Goal: Task Accomplishment & Management: Use online tool/utility

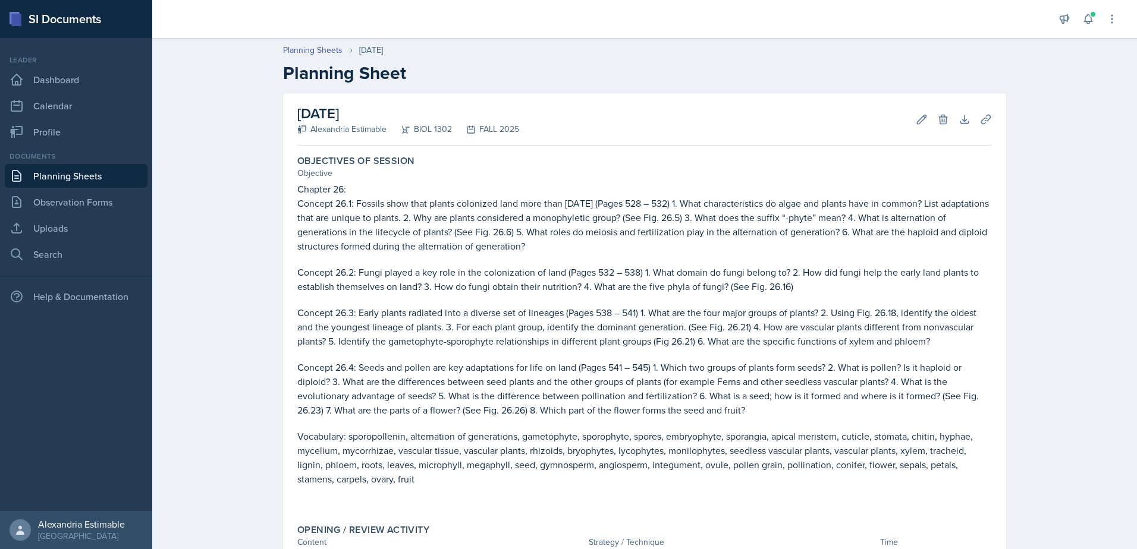
click at [83, 181] on link "Planning Sheets" at bounding box center [76, 176] width 143 height 24
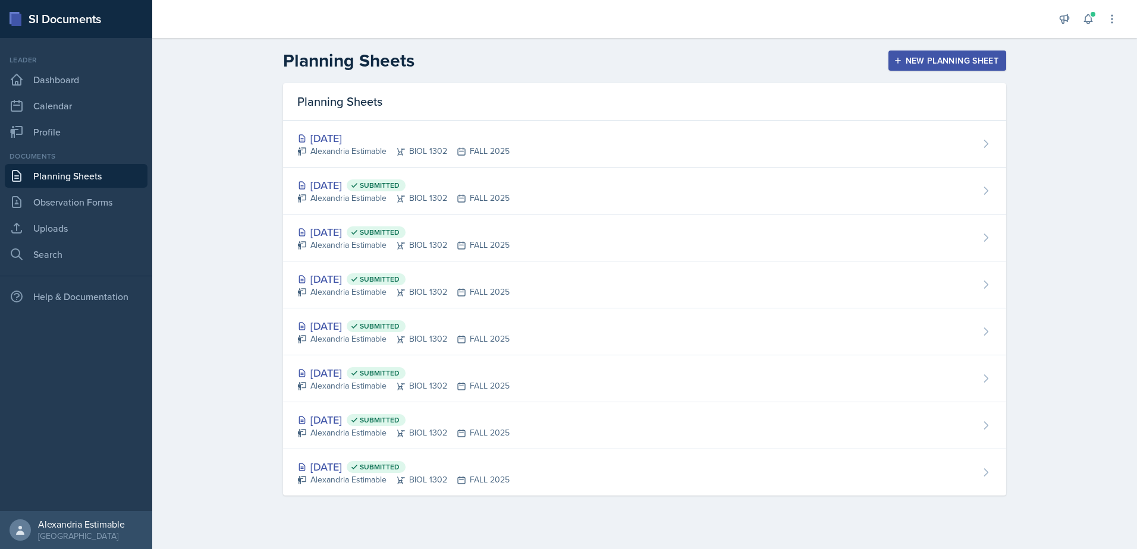
click at [919, 62] on div "New Planning Sheet" at bounding box center [947, 61] width 102 height 10
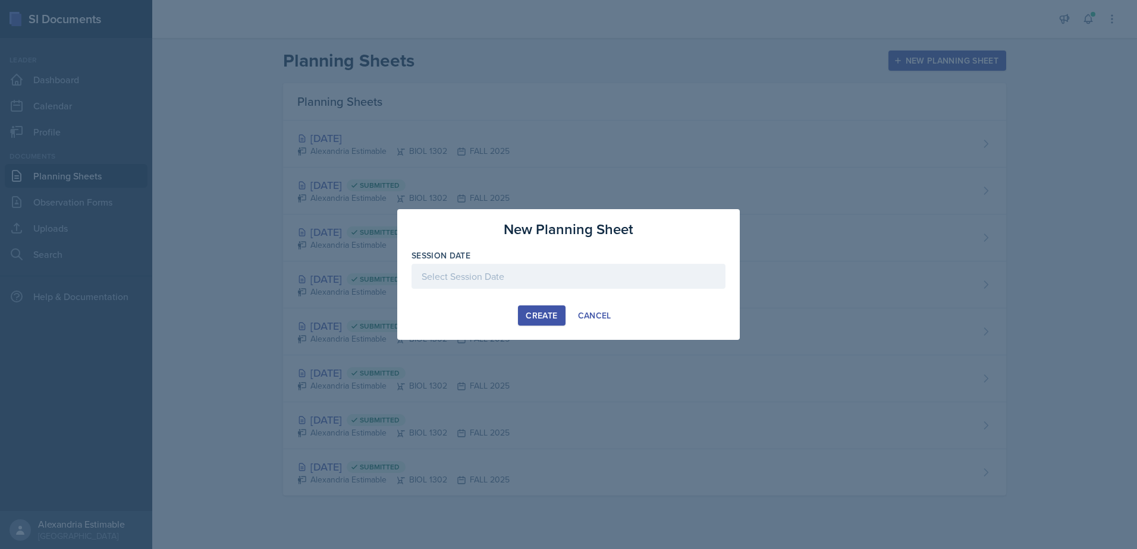
click at [512, 282] on div at bounding box center [568, 276] width 314 height 25
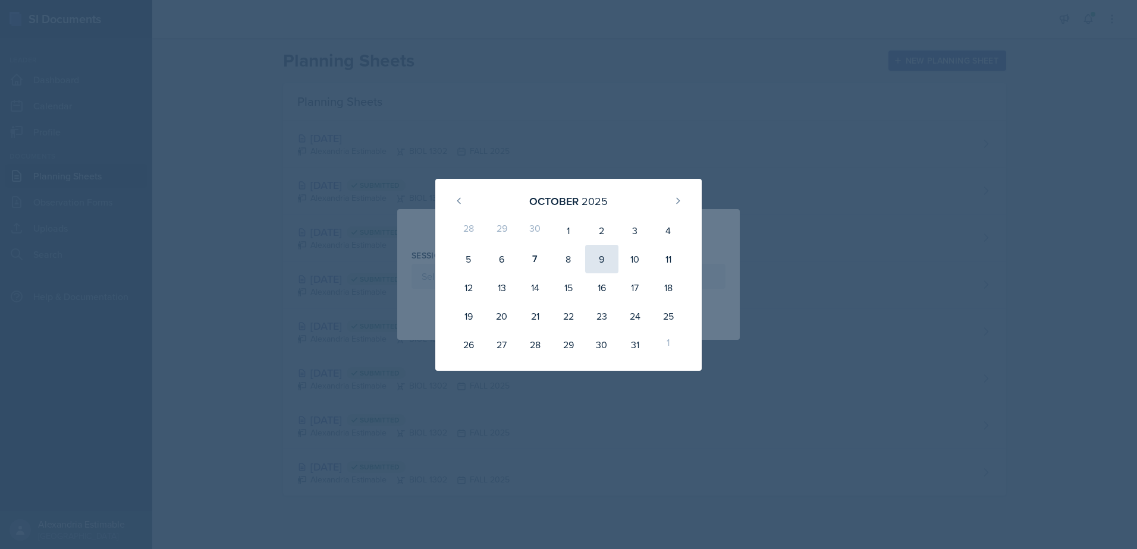
click at [601, 260] on div "9" at bounding box center [601, 259] width 33 height 29
type input "[DATE]"
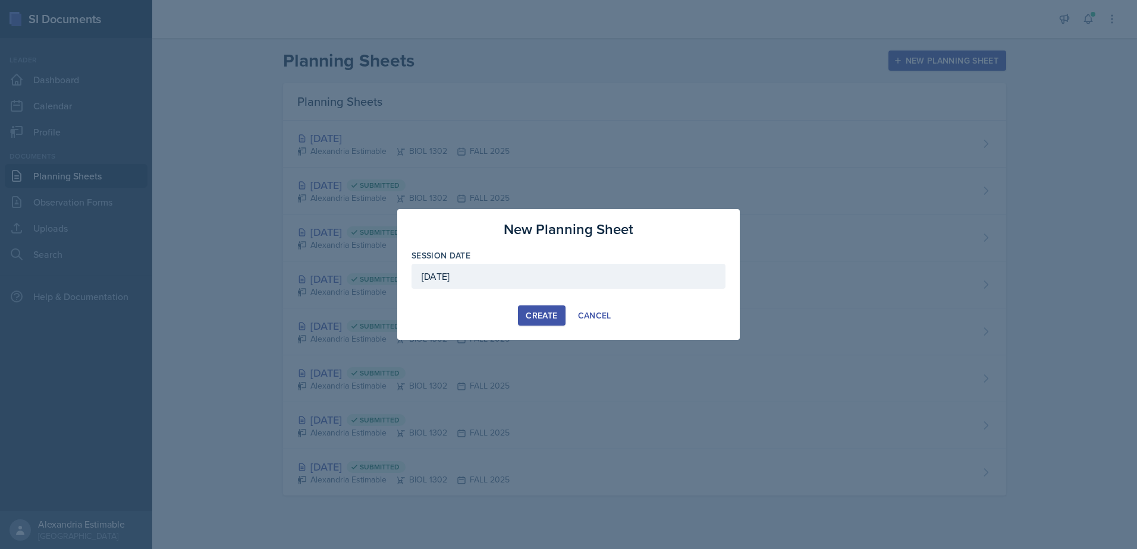
click at [546, 318] on div "Create" at bounding box center [542, 316] width 32 height 10
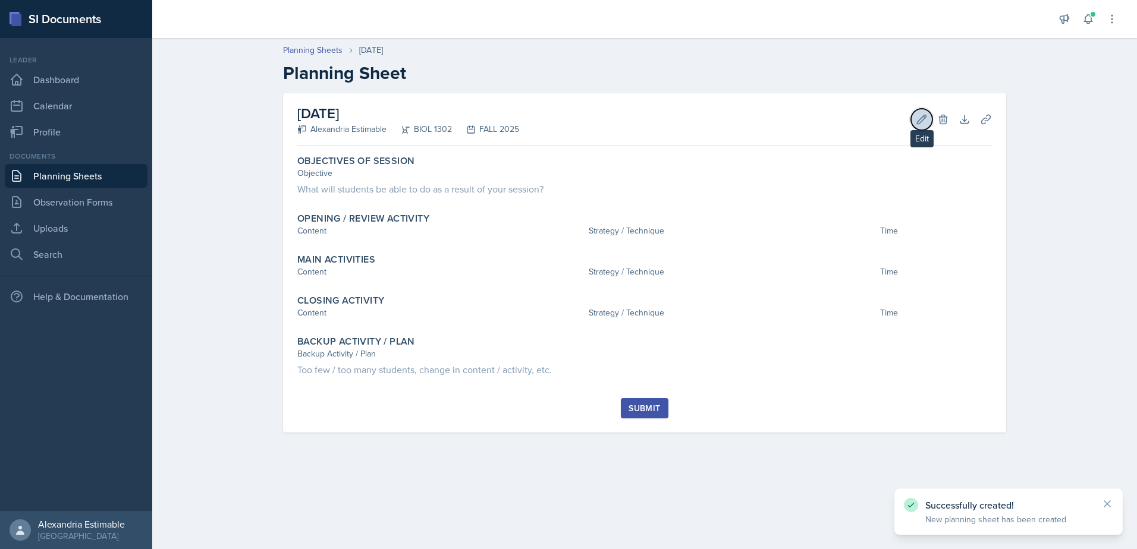
click at [912, 117] on button "Edit" at bounding box center [921, 119] width 21 height 21
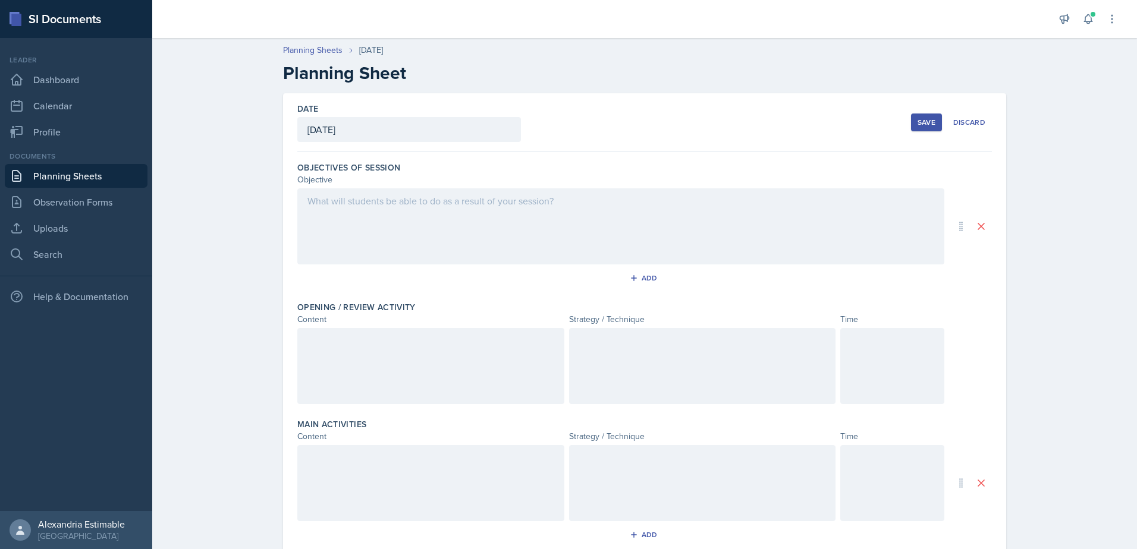
click at [409, 242] on div at bounding box center [620, 226] width 647 height 76
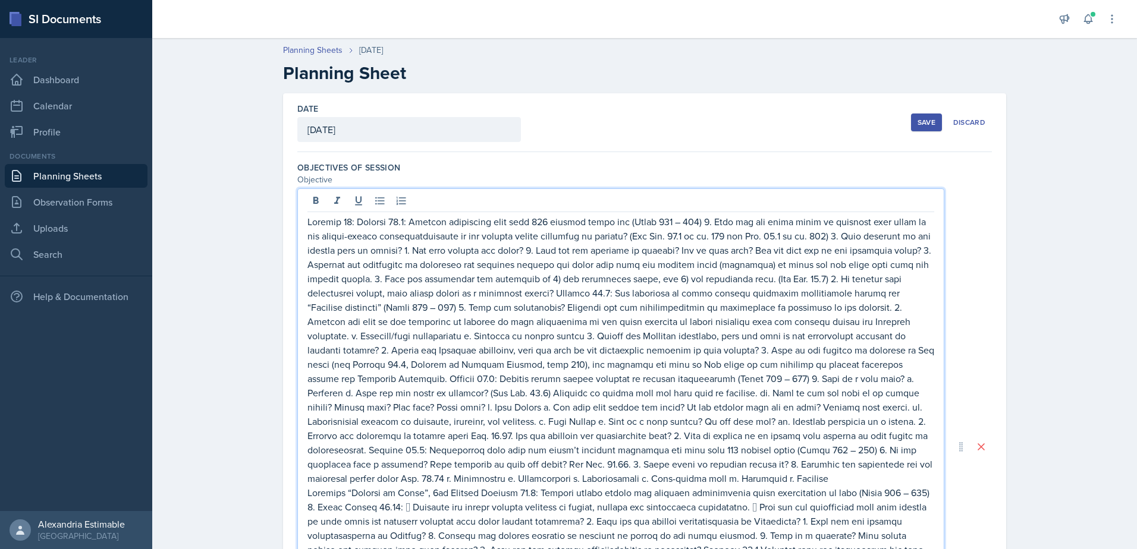
scroll to position [139, 0]
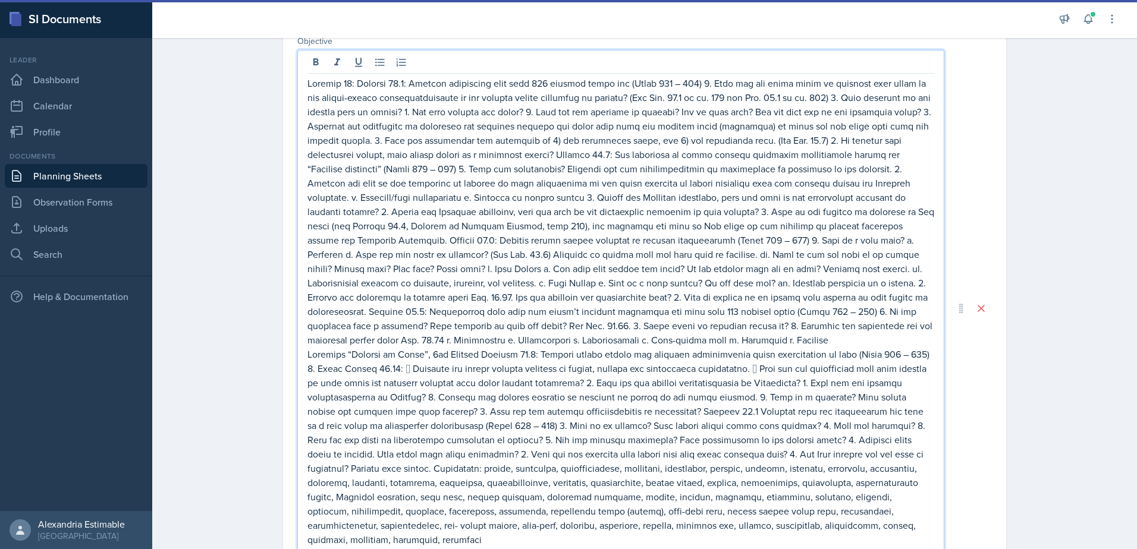
click at [389, 87] on p at bounding box center [620, 211] width 627 height 271
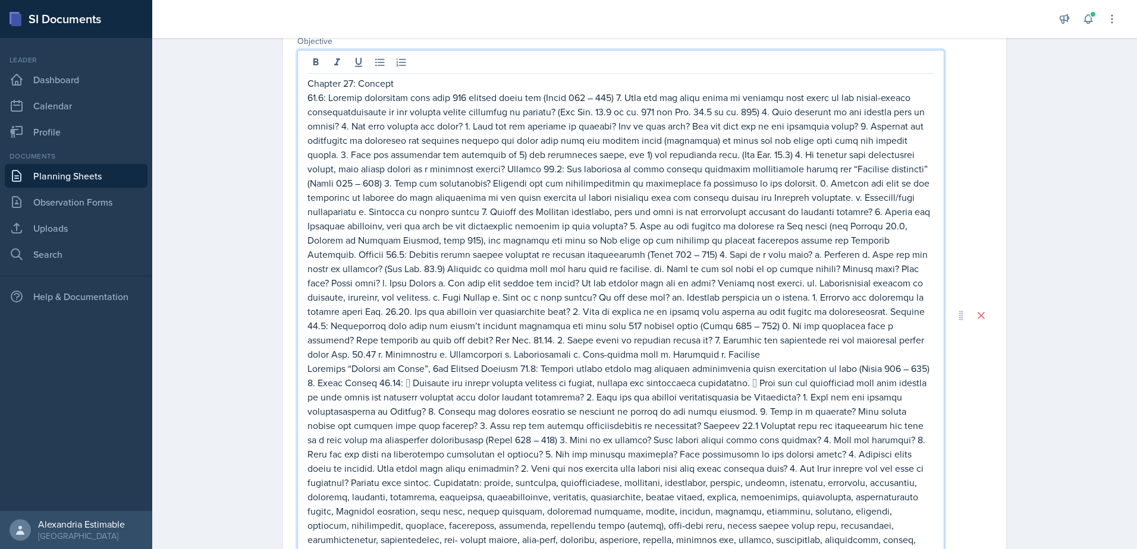
click at [472, 170] on p at bounding box center [620, 225] width 627 height 271
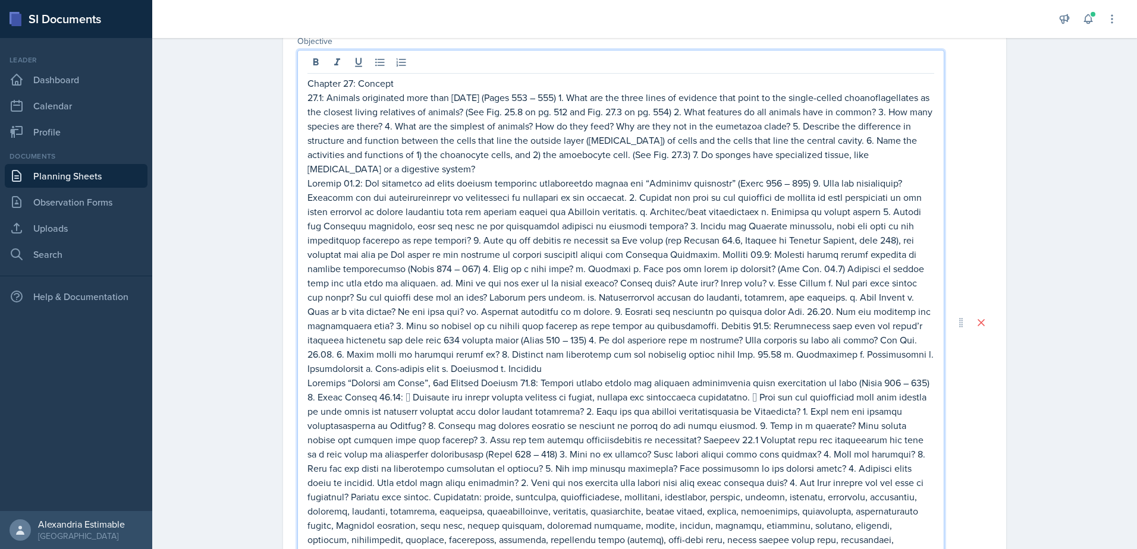
click at [685, 243] on p at bounding box center [620, 276] width 627 height 200
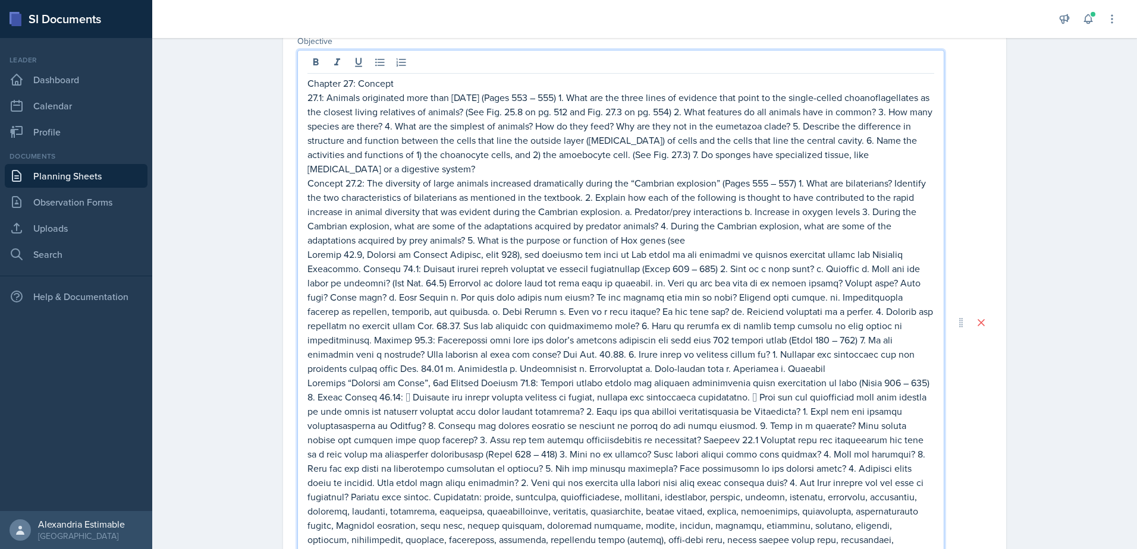
click at [362, 341] on p at bounding box center [620, 311] width 627 height 128
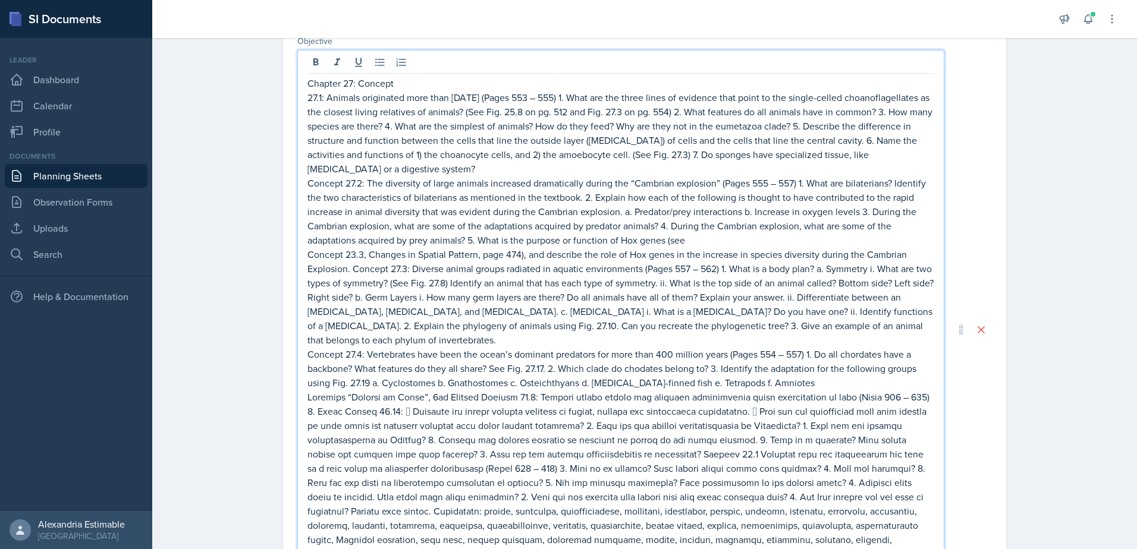
click at [344, 269] on p "Concept 23.3, Changes in Spatial Pattern, page 474), and describe the role of H…" at bounding box center [620, 297] width 627 height 100
click at [347, 269] on p "Concept 23.3, Changes in Spatial Pattern, page 474), and describe the role of H…" at bounding box center [620, 297] width 627 height 100
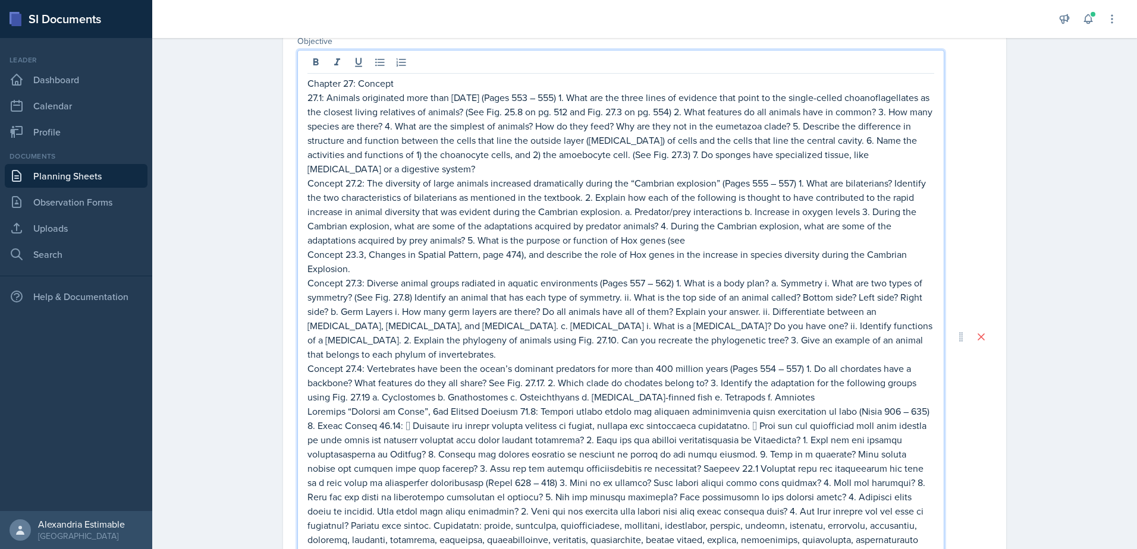
click at [473, 404] on p at bounding box center [620, 504] width 627 height 200
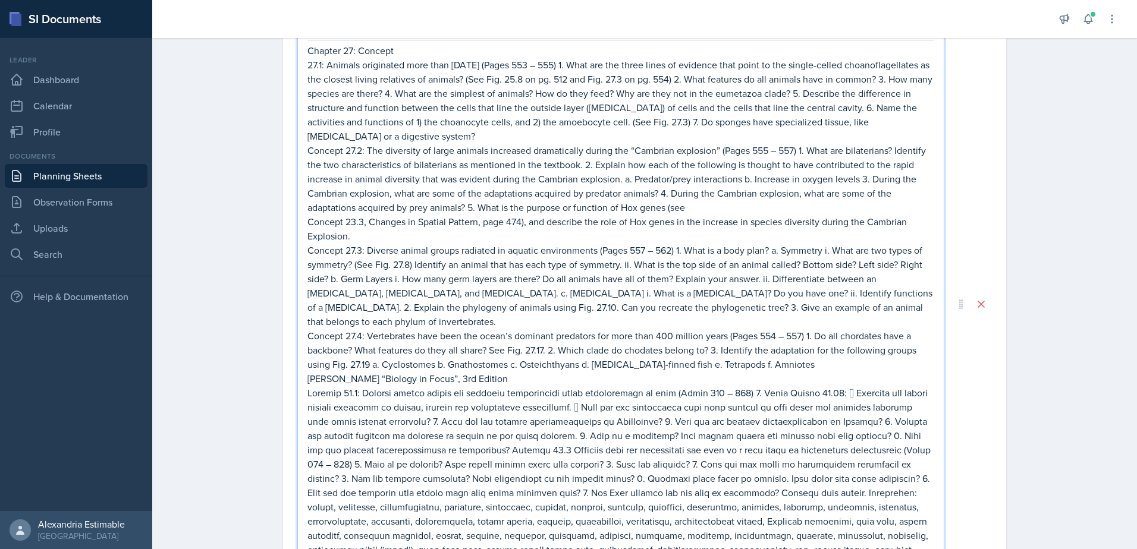
scroll to position [198, 0]
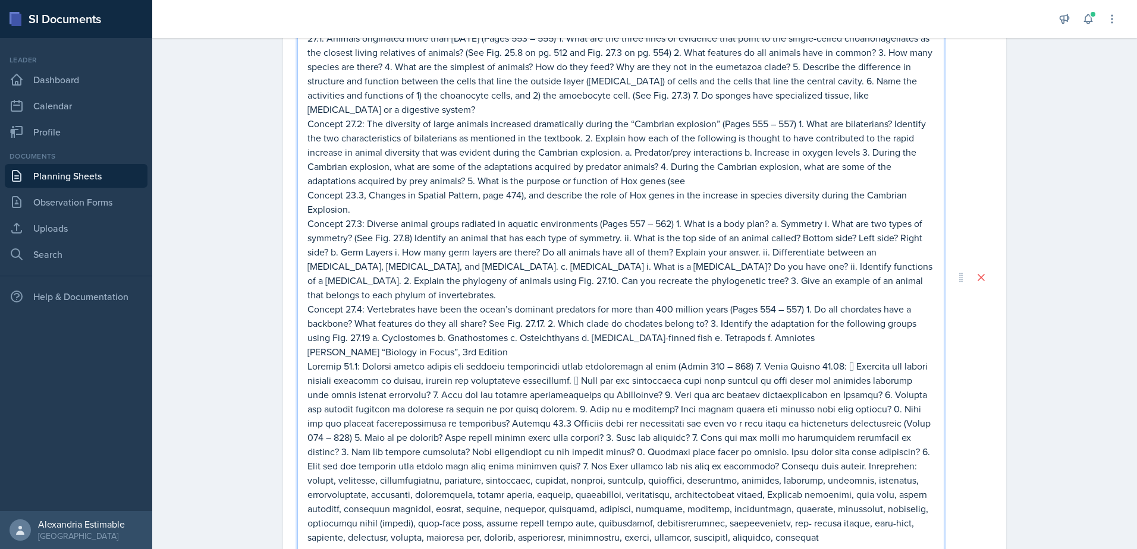
click at [428, 411] on p at bounding box center [620, 452] width 627 height 186
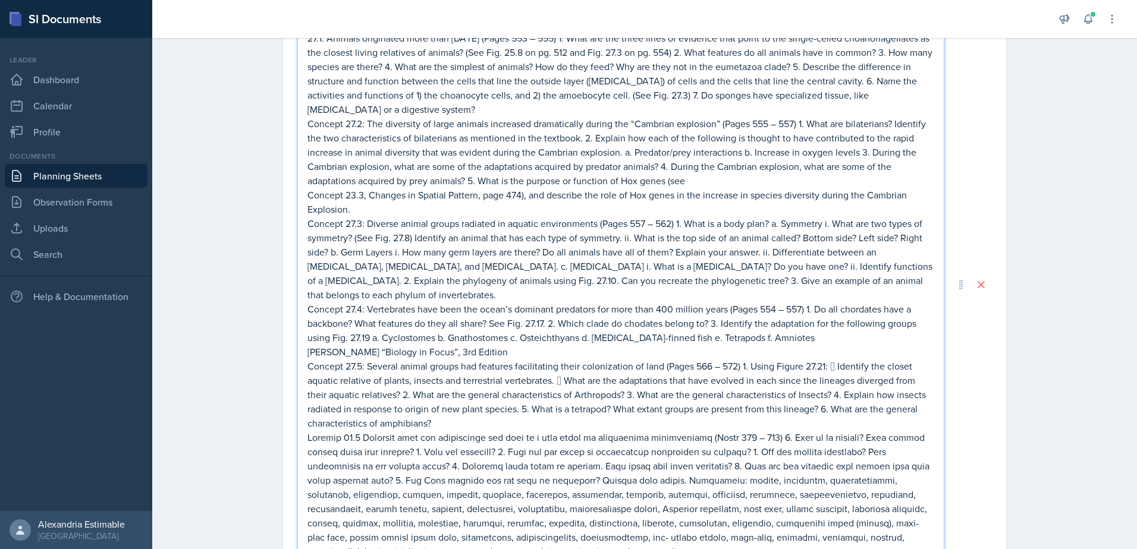
scroll to position [257, 0]
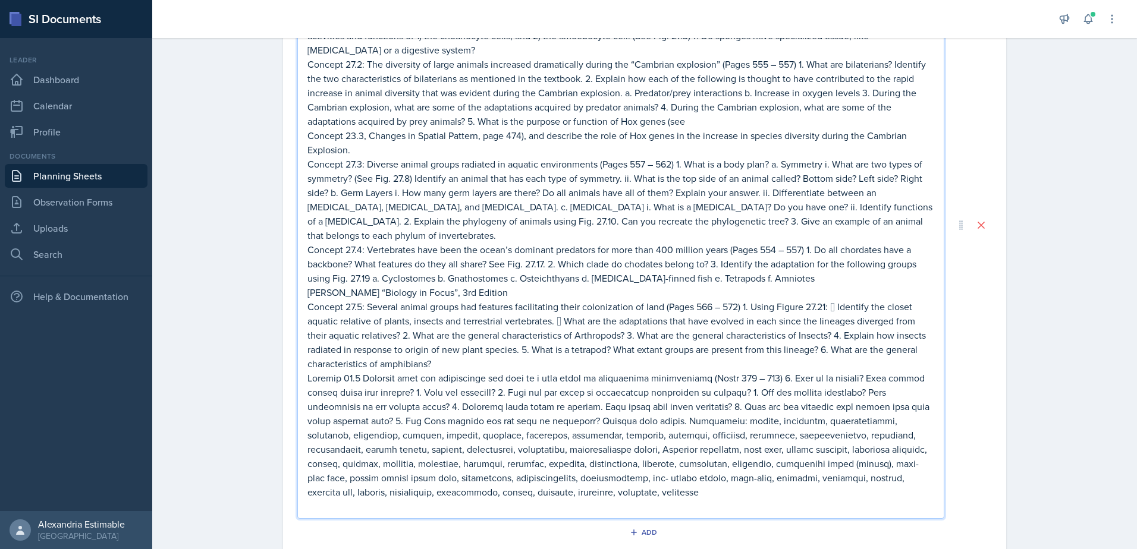
click at [692, 407] on p at bounding box center [620, 435] width 627 height 128
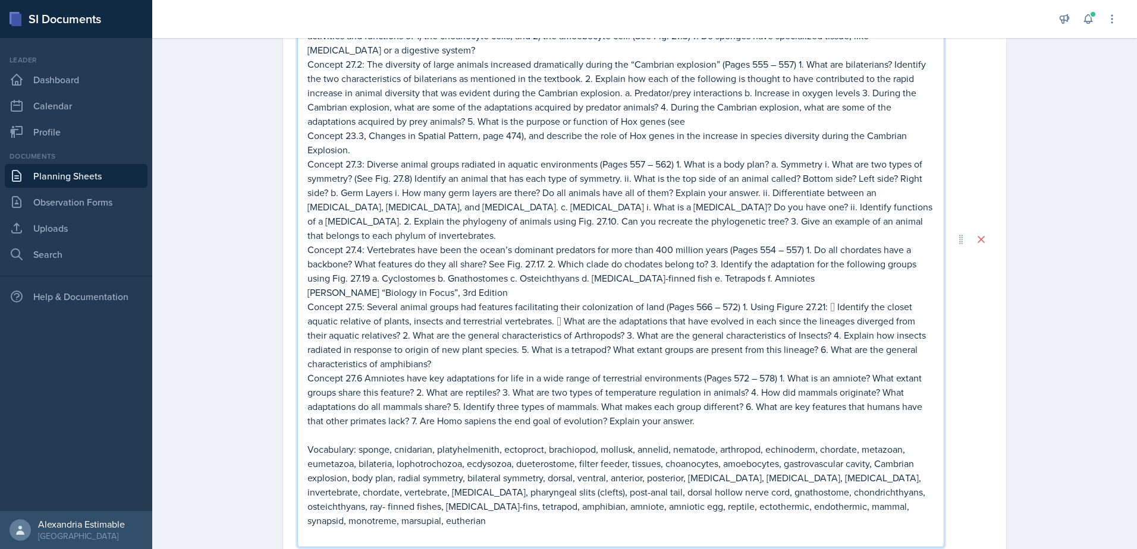
click at [740, 300] on p "Concept 27.5: Several animal groups had features facilitating their colonizatio…" at bounding box center [620, 335] width 627 height 71
click at [396, 314] on p "1. Using Figure 27.21:  Identify the closet aquatic relative of plants, insect…" at bounding box center [620, 342] width 627 height 57
click at [413, 333] on p "1. Using Figure 27.21: Identify the closet aquatic relative of plants, insects …" at bounding box center [620, 342] width 627 height 57
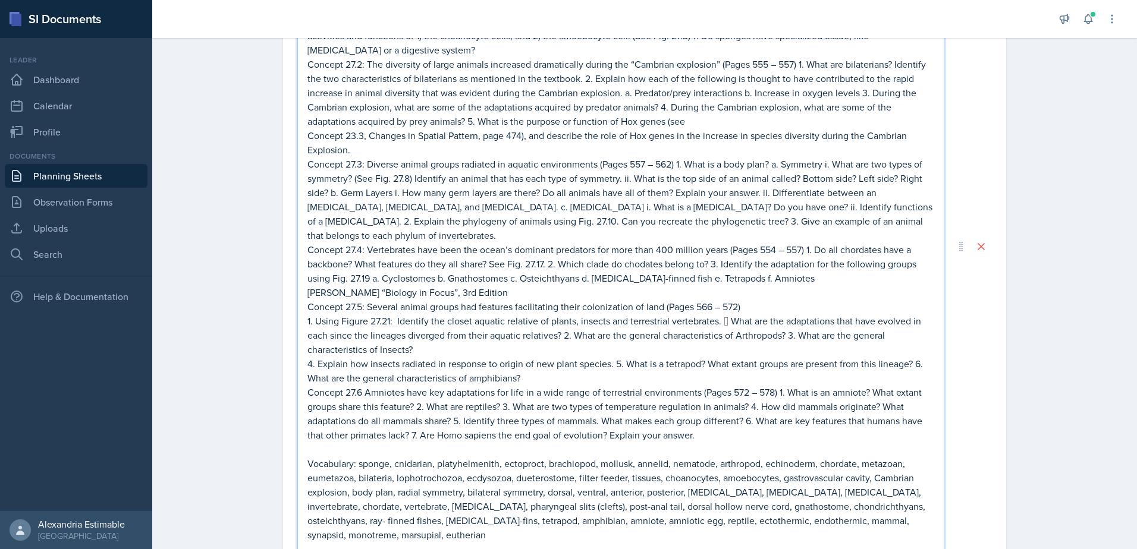
click at [560, 324] on p "1. Using Figure 27.21: Identify the closet aquatic relative of plants, insects …" at bounding box center [620, 335] width 627 height 43
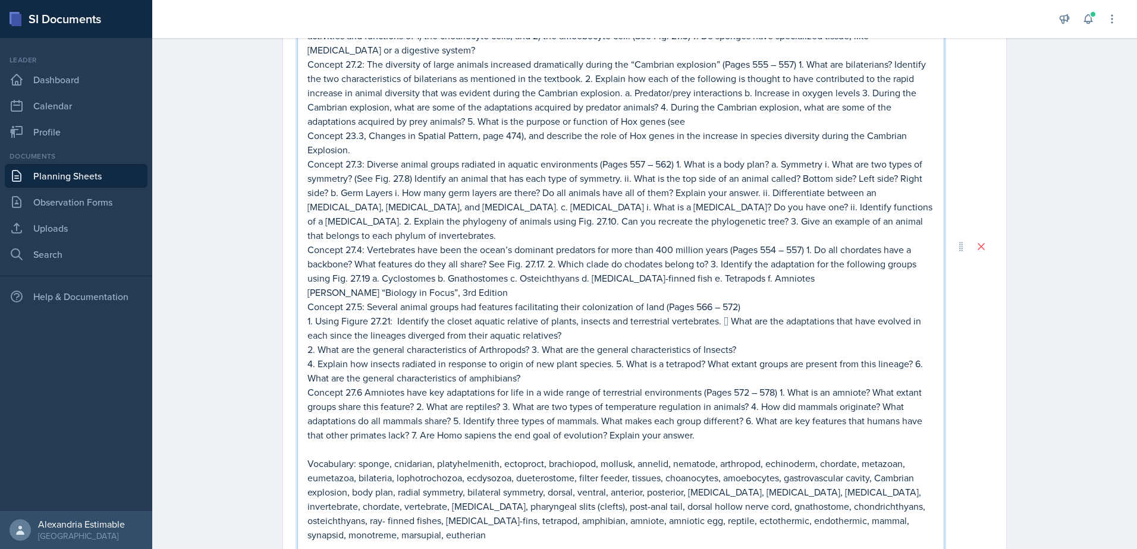
click at [529, 342] on p "2. What are the general characteristics of Arthropods? 3. What are the general …" at bounding box center [620, 349] width 627 height 14
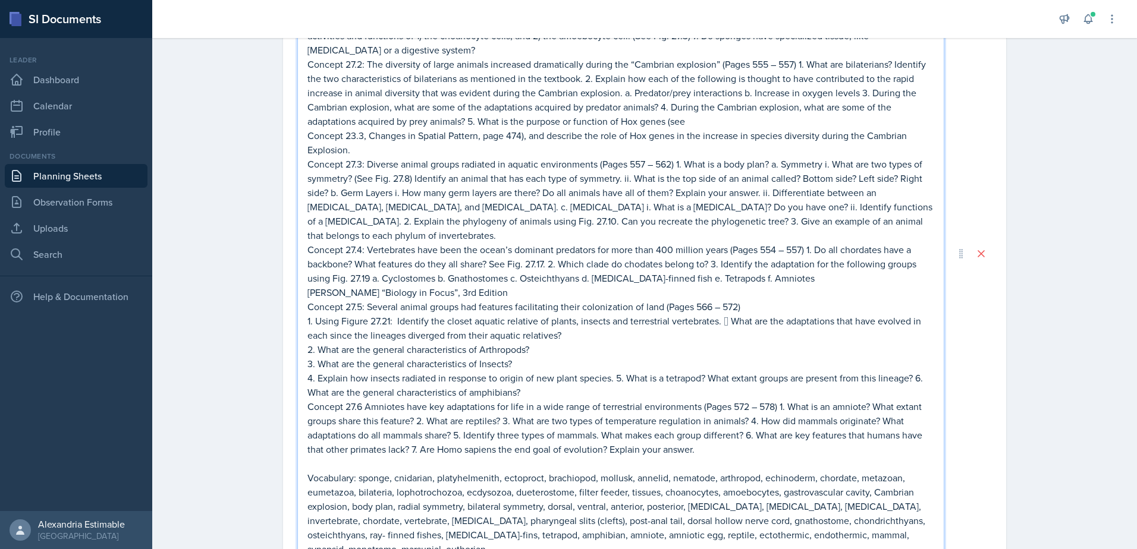
click at [612, 371] on p "4. Explain how insects radiated in response to origin of new plant species. 5. …" at bounding box center [620, 385] width 627 height 29
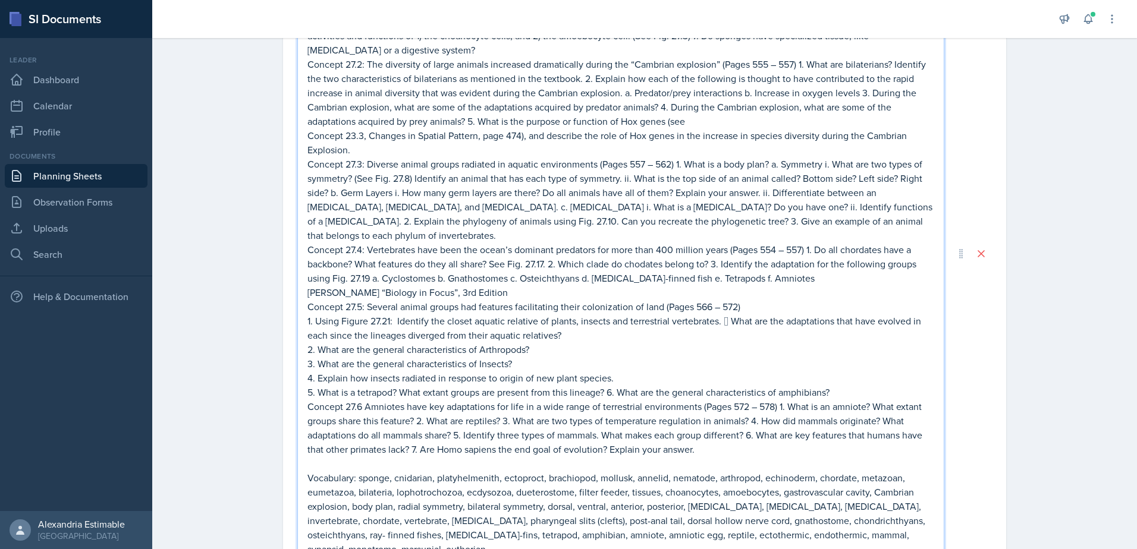
click at [602, 385] on p "5. What is a tetrapod? What extant groups are present from this lineage? 6. Wha…" at bounding box center [620, 392] width 627 height 14
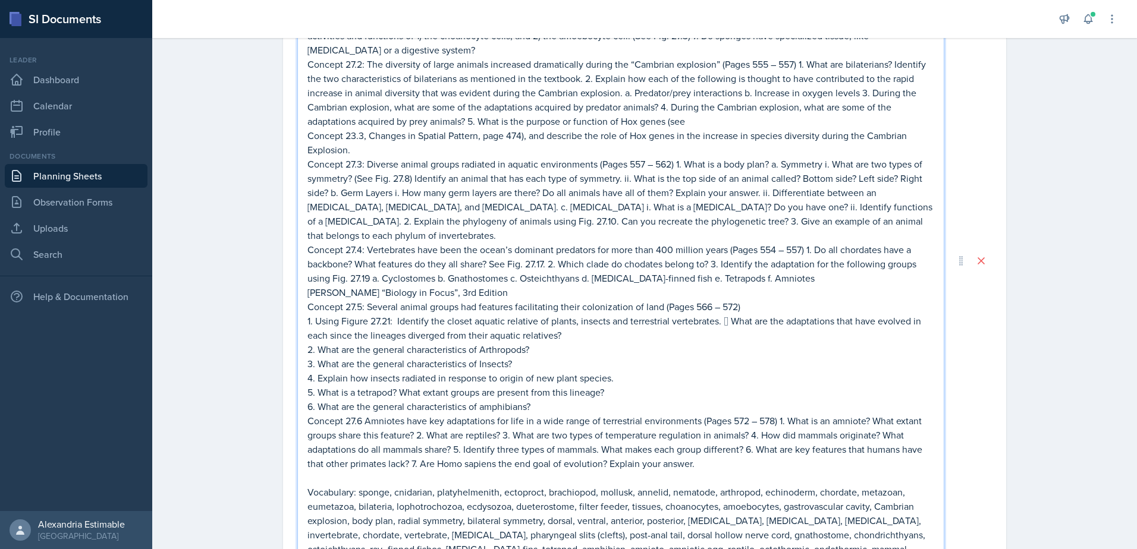
click at [779, 414] on p "Concept 27.6 Amniotes have key adaptations for life in a wide range of terrestr…" at bounding box center [620, 442] width 627 height 57
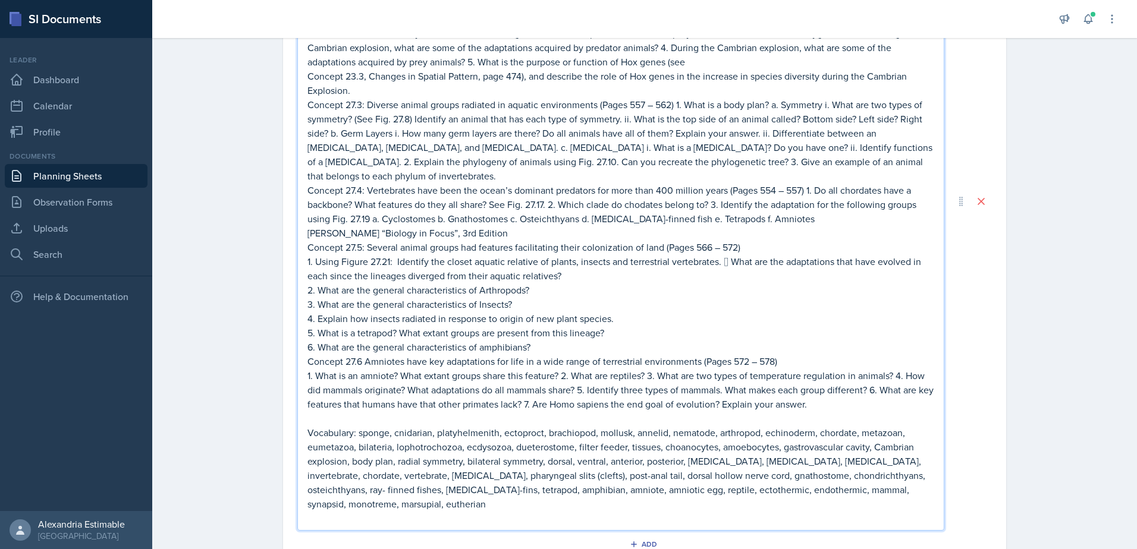
click at [574, 376] on p "1. What is an amniote? What extant groups share this feature? 2. What are repti…" at bounding box center [620, 390] width 627 height 43
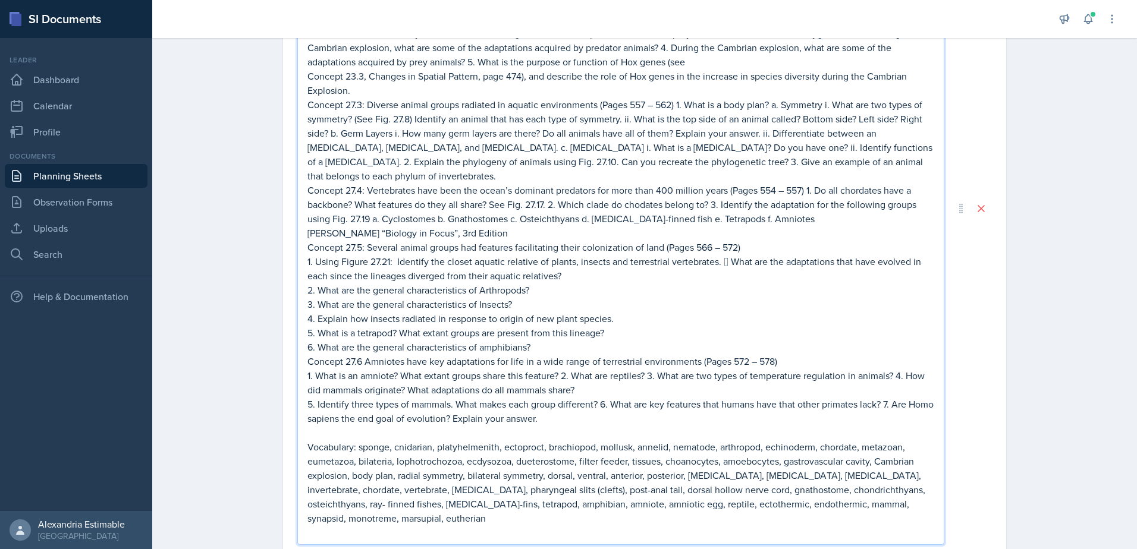
click at [561, 369] on p "1. What is an amniote? What extant groups share this feature? 2. What are repti…" at bounding box center [620, 383] width 627 height 29
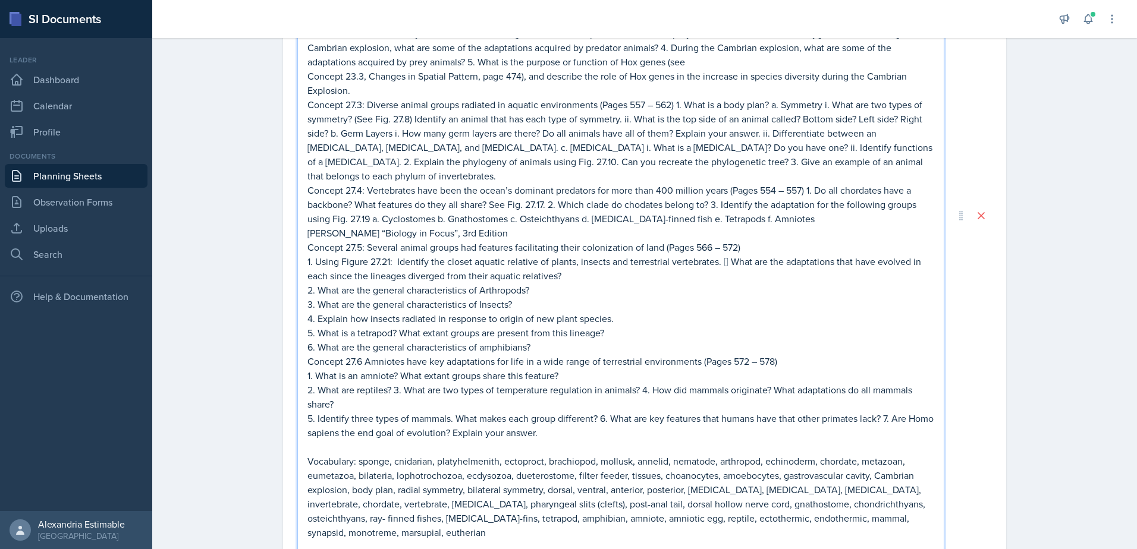
click at [640, 383] on p "2. What are reptiles? 3. What are two types of temperature regulation in animal…" at bounding box center [620, 397] width 627 height 29
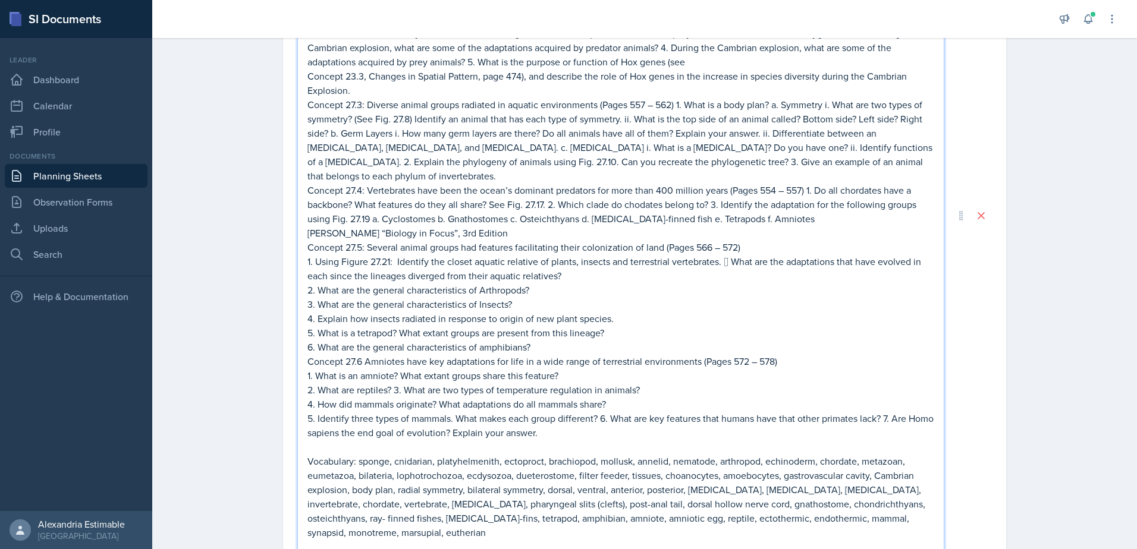
click at [389, 383] on p "2. What are reptiles? 3. What are two types of temperature regulation in animal…" at bounding box center [620, 390] width 627 height 14
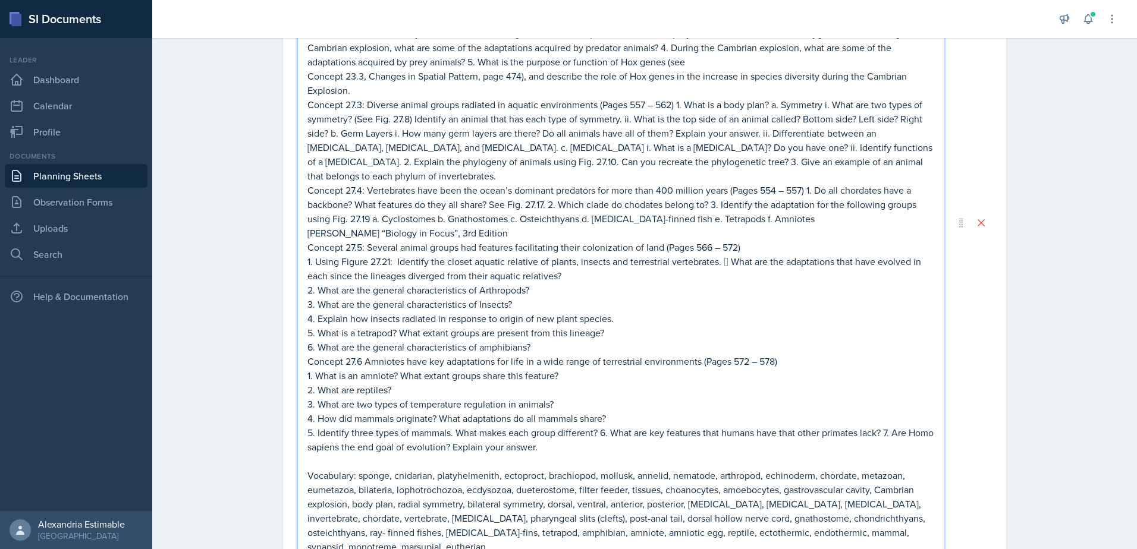
click at [595, 426] on p "5. Identify three types of mammals. What makes each group different? 6. What ar…" at bounding box center [620, 440] width 627 height 29
click at [588, 440] on p "6. What are key features that humans have that other primates lack? 7. Are Homo…" at bounding box center [620, 447] width 627 height 14
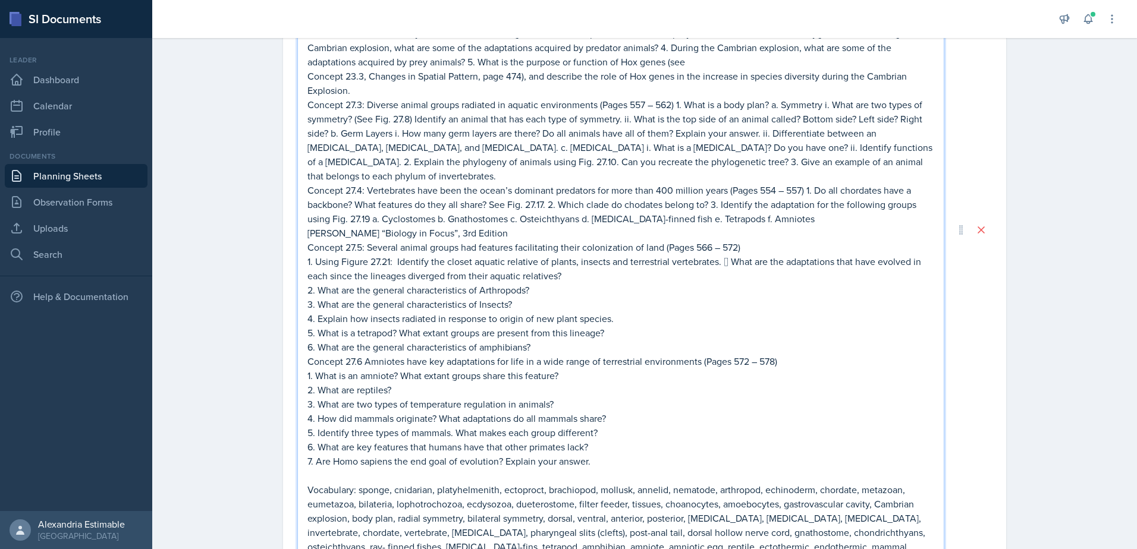
click at [725, 254] on p "1. Using Figure 27.21: Identify the closet aquatic relative of plants, insects …" at bounding box center [620, 268] width 627 height 29
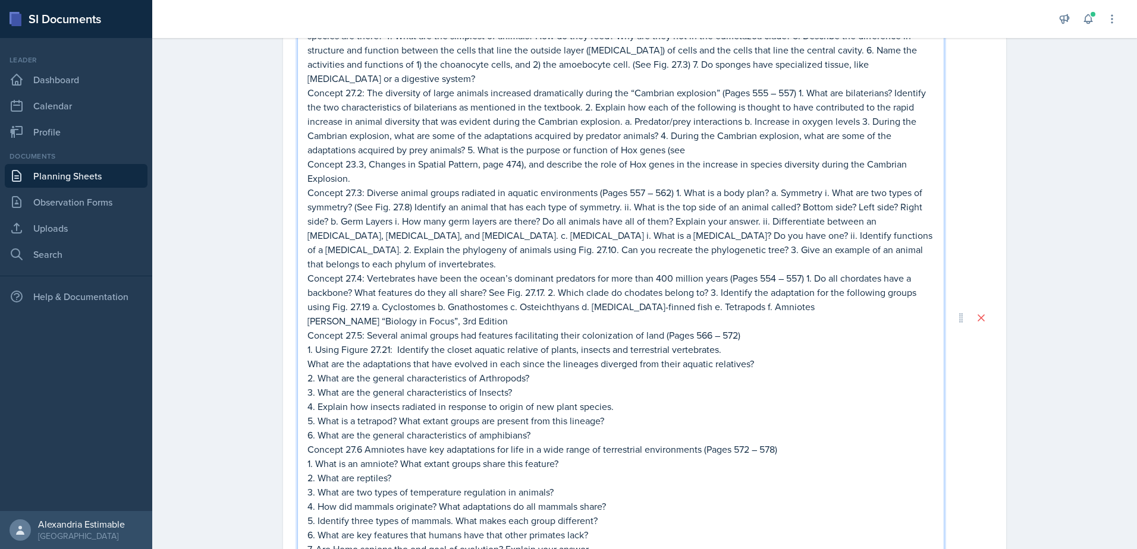
scroll to position [198, 0]
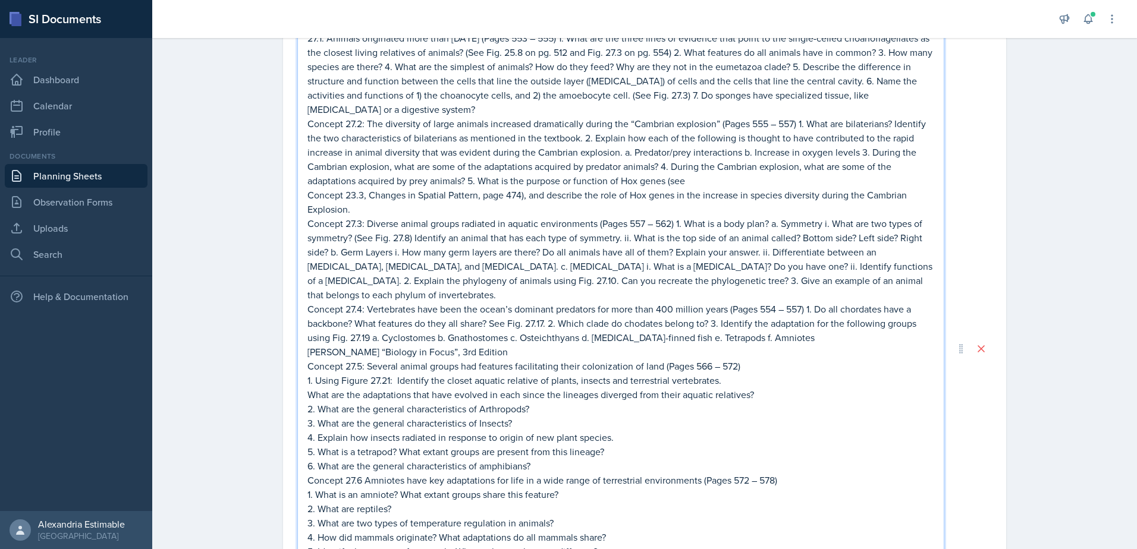
click at [711, 309] on p "Concept 27.4: Vertebrates have been the ocean’s dominant predators for more tha…" at bounding box center [620, 323] width 627 height 43
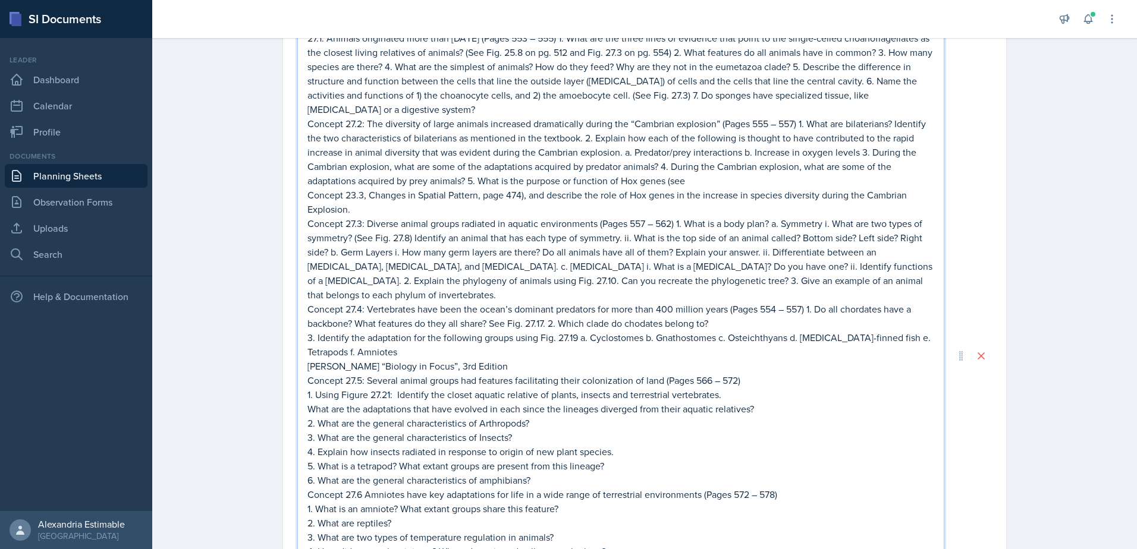
click at [804, 302] on p "Concept 27.4: Vertebrates have been the ocean’s dominant predators for more tha…" at bounding box center [620, 316] width 627 height 29
click at [790, 266] on p "Concept 27.3: Diverse animal groups radiated in aquatic environments (Pages 557…" at bounding box center [620, 259] width 627 height 86
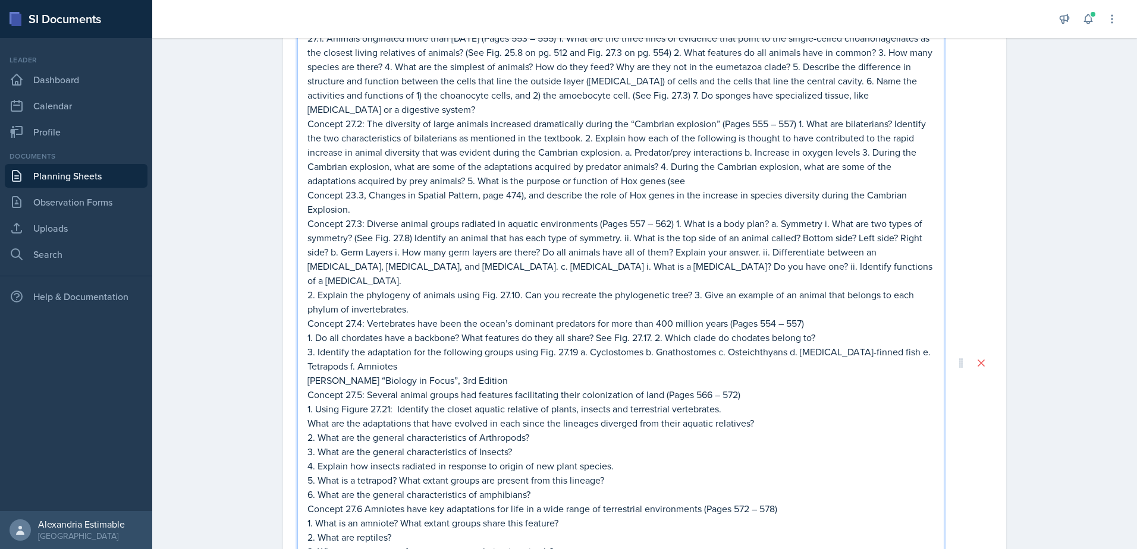
click at [689, 288] on p "2. Explain the phylogeny of animals using Fig. 27.10. Can you recreate the phyl…" at bounding box center [620, 302] width 627 height 29
click at [673, 223] on p "Concept 27.3: Diverse animal groups radiated in aquatic environments (Pages 557…" at bounding box center [620, 251] width 627 height 71
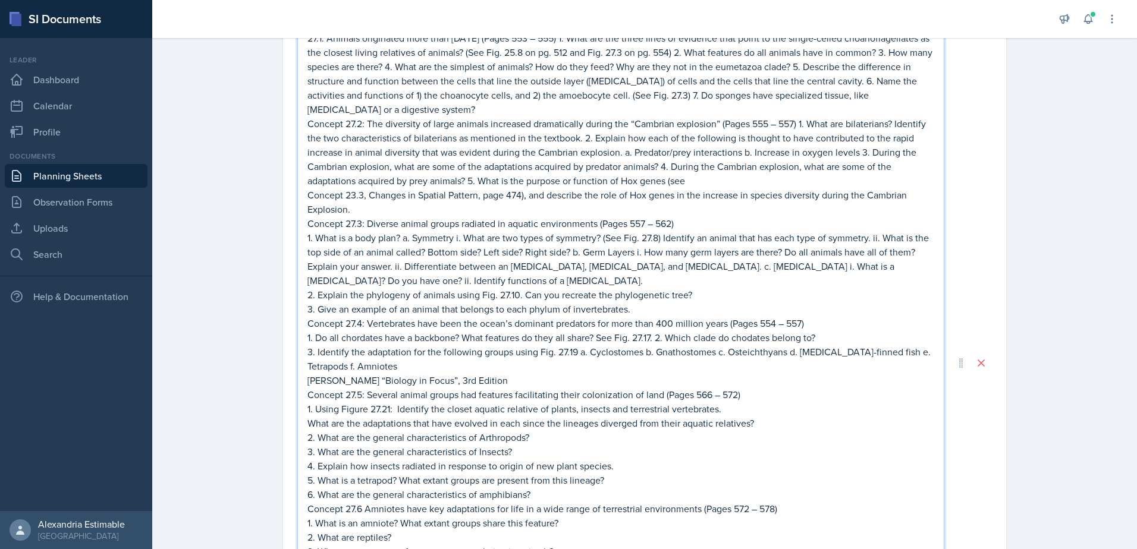
click at [461, 184] on p "Concept 27.2: The diversity of large animals increased dramatically during the …" at bounding box center [620, 152] width 627 height 71
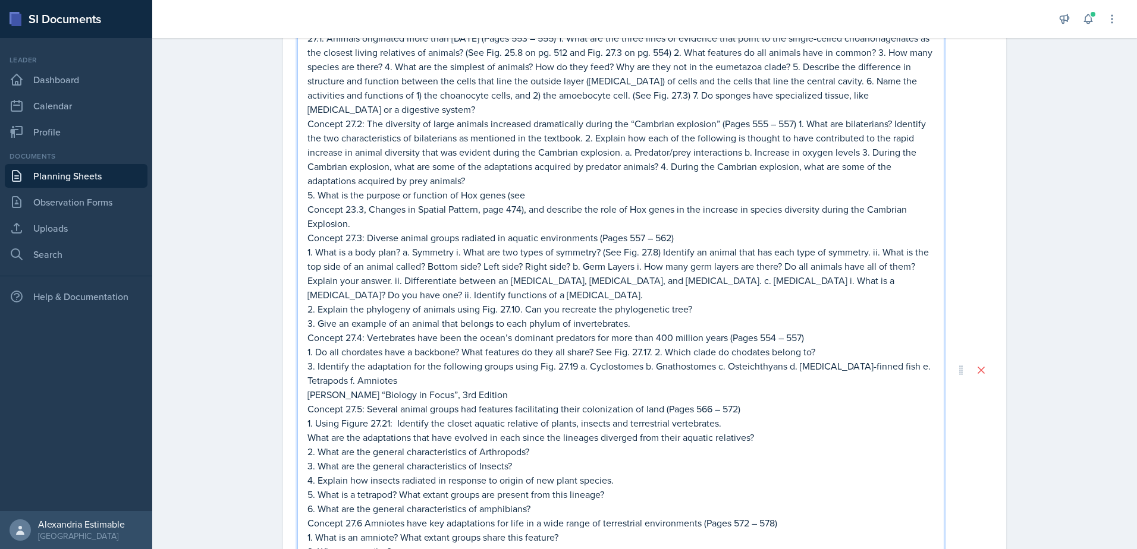
scroll to position [139, 0]
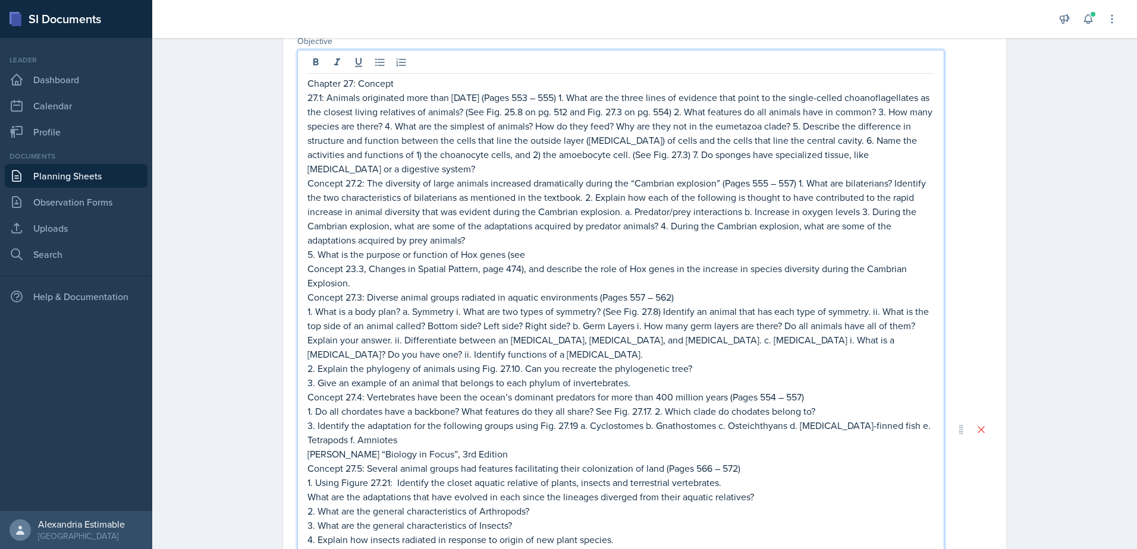
click at [659, 228] on p "Concept 27.2: The diversity of large animals increased dramatically during the …" at bounding box center [620, 211] width 627 height 71
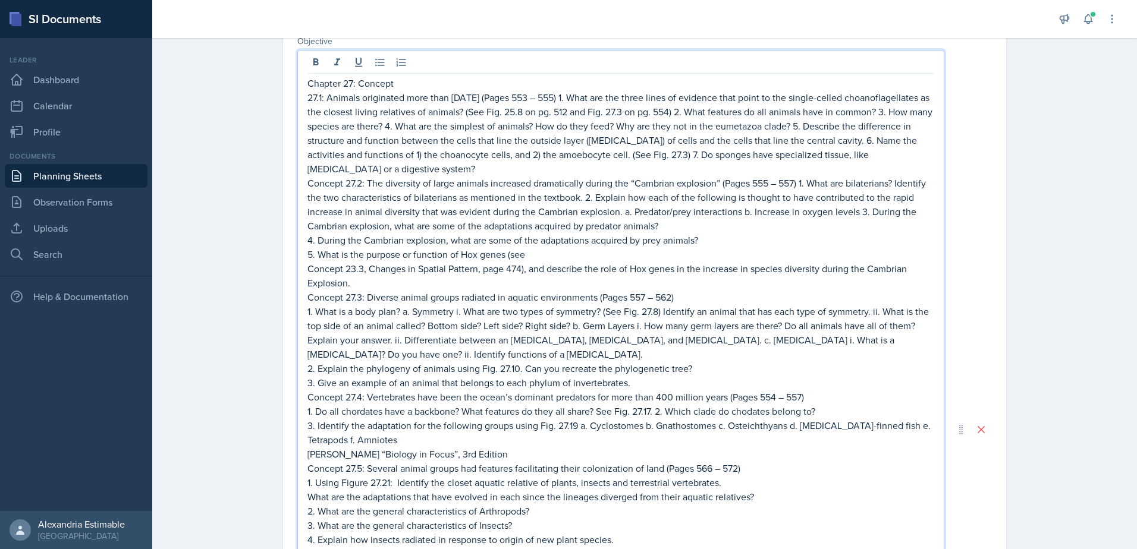
click at [856, 212] on p "Concept 27.2: The diversity of large animals increased dramatically during the …" at bounding box center [620, 204] width 627 height 57
click at [580, 199] on p "Concept 27.2: The diversity of large animals increased dramatically during the …" at bounding box center [620, 197] width 627 height 43
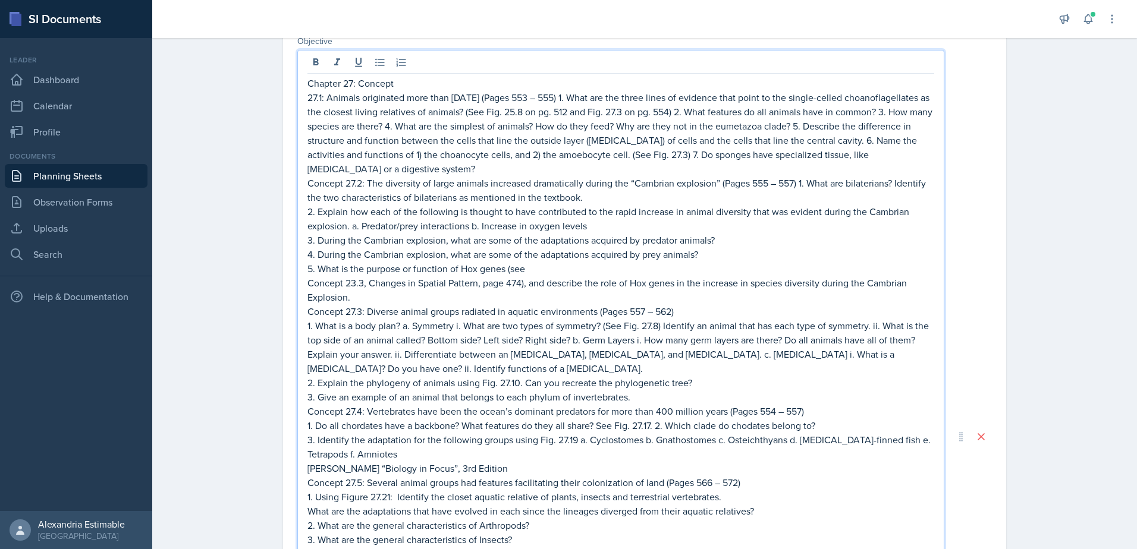
click at [802, 186] on p "Concept 27.2: The diversity of large animals increased dramatically during the …" at bounding box center [620, 190] width 627 height 29
click at [331, 156] on p "27.1: Animals originated more than [DATE] (Pages 553 – 555) 1. What are the thr…" at bounding box center [620, 133] width 627 height 86
click at [482, 127] on p "27.1: Animals originated more than [DATE] (Pages 553 – 555) 1. What are the thr…" at bounding box center [620, 118] width 627 height 57
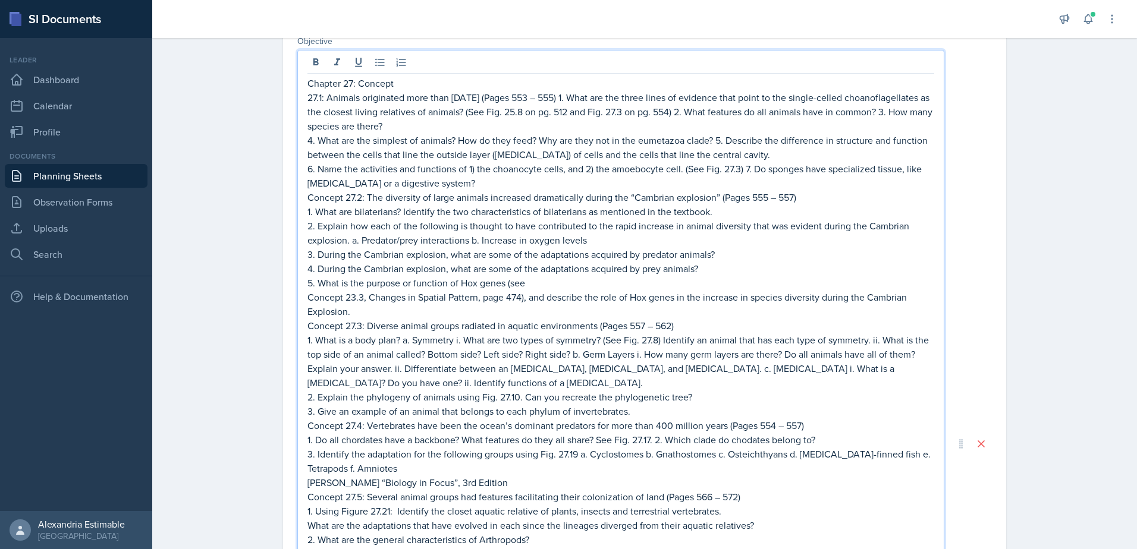
click at [344, 126] on p "27.1: Animals originated more than [DATE] (Pages 553 – 555) 1. What are the thr…" at bounding box center [620, 111] width 627 height 43
click at [759, 113] on p "27.1: Animals originated more than [DATE] (Pages 553 – 555) 1. What are the thr…" at bounding box center [620, 104] width 627 height 29
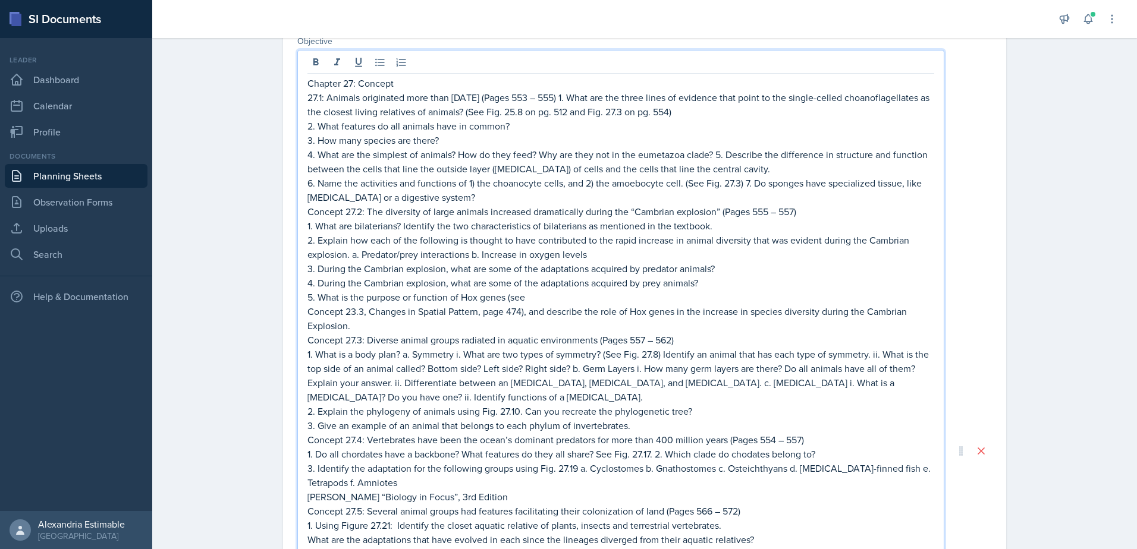
click at [620, 100] on p "27.1: Animals originated more than [DATE] (Pages 553 – 555) 1. What are the thr…" at bounding box center [620, 104] width 627 height 29
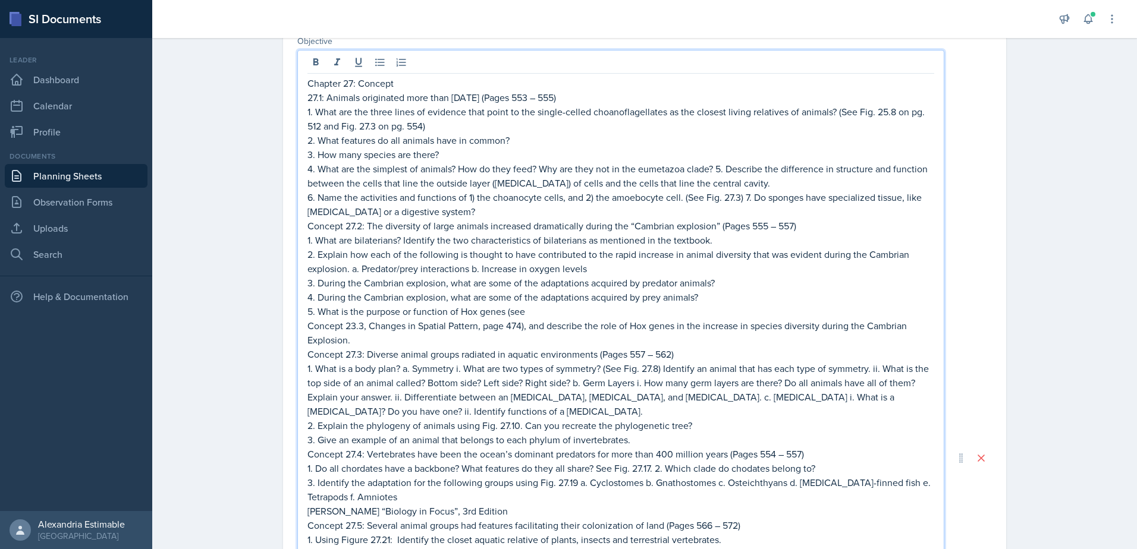
click at [473, 213] on p "6. Name the activities and functions of 1) the choanocyte cells, and 2) the amo…" at bounding box center [620, 204] width 627 height 29
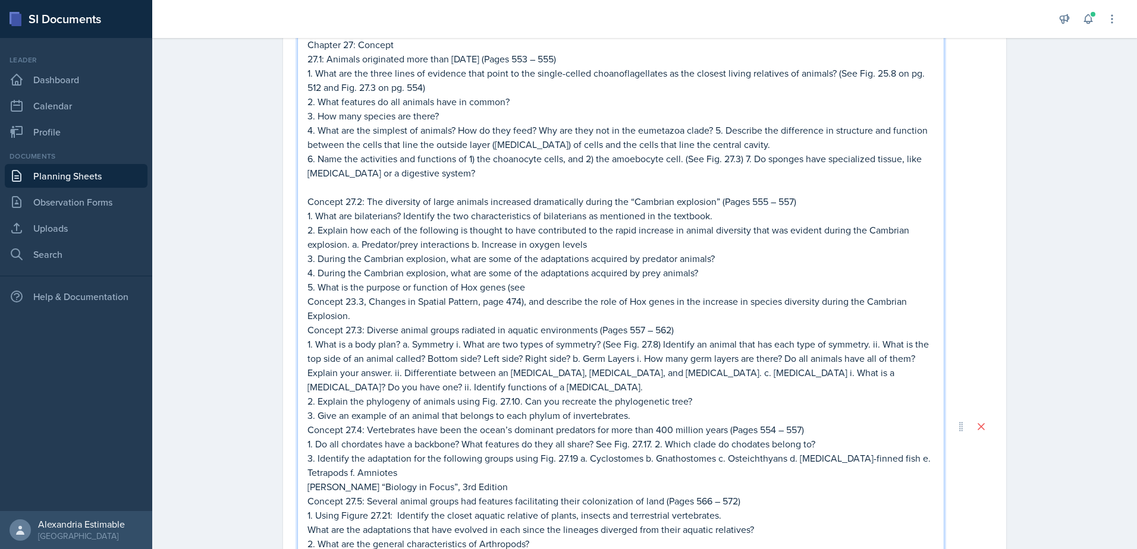
scroll to position [198, 0]
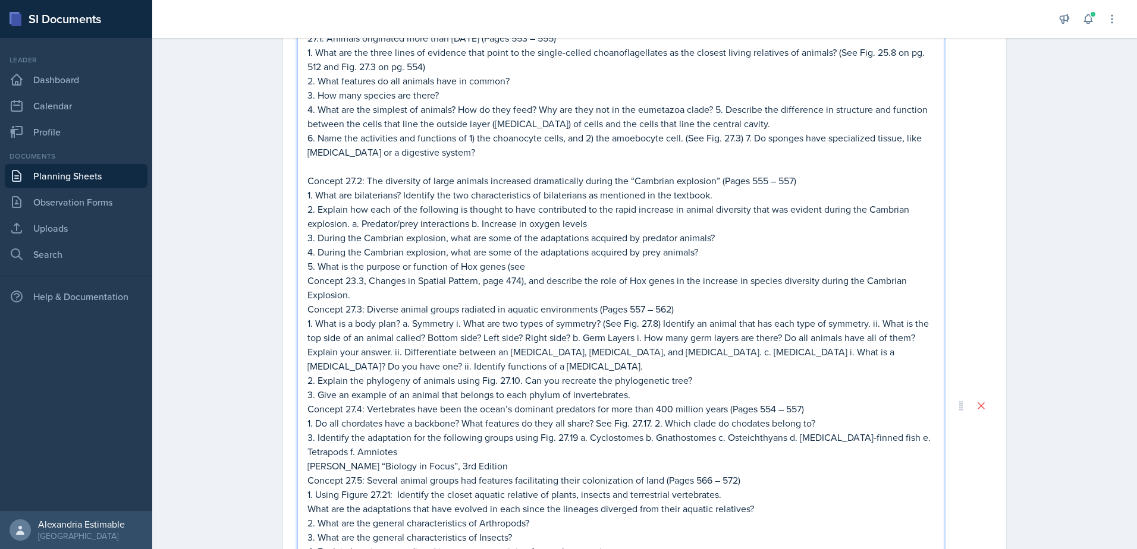
click at [352, 297] on p "Concept 23.3, Changes in Spatial Pattern, page 474), and describe the role of H…" at bounding box center [620, 288] width 627 height 29
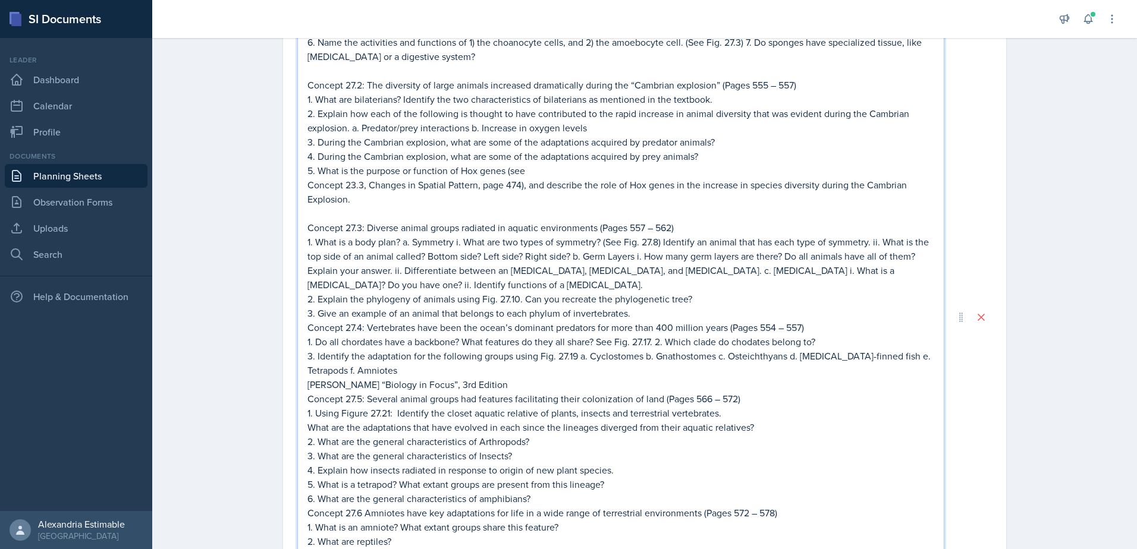
scroll to position [317, 0]
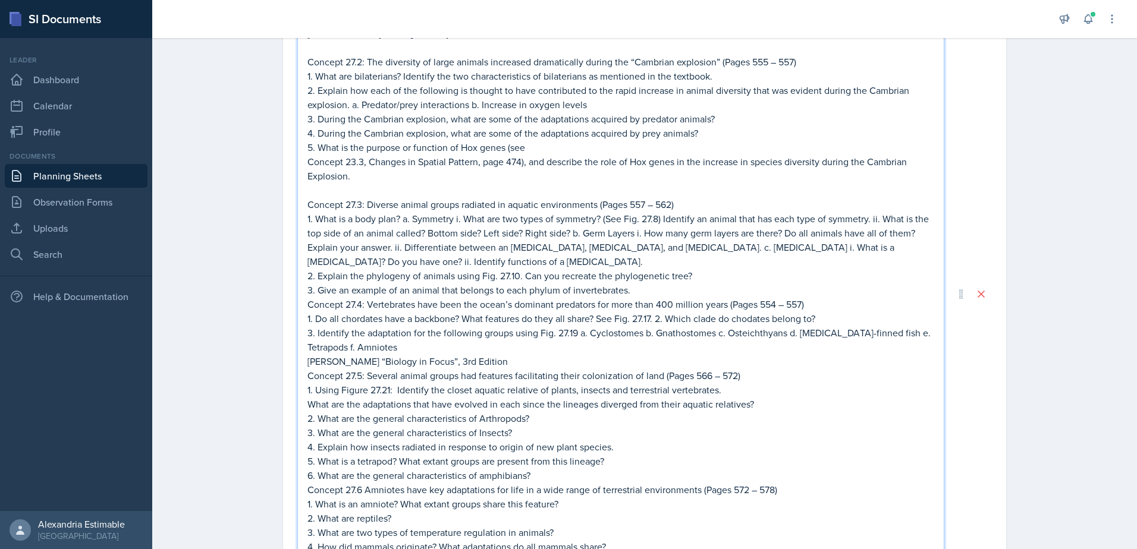
click at [634, 293] on p "3. Give an example of an animal that belongs to each phylum of invertebrates." at bounding box center [620, 290] width 627 height 14
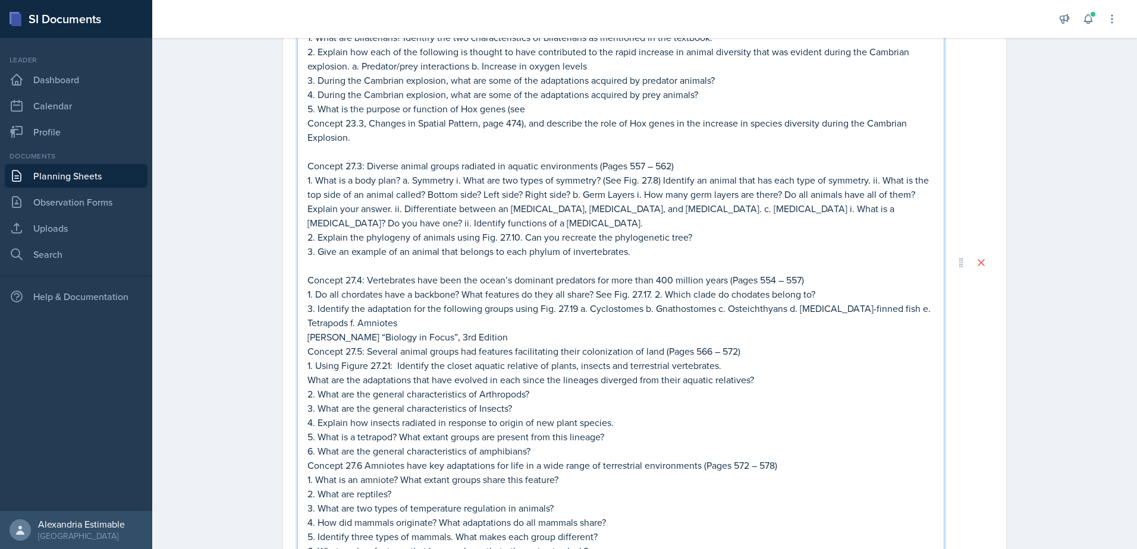
scroll to position [376, 0]
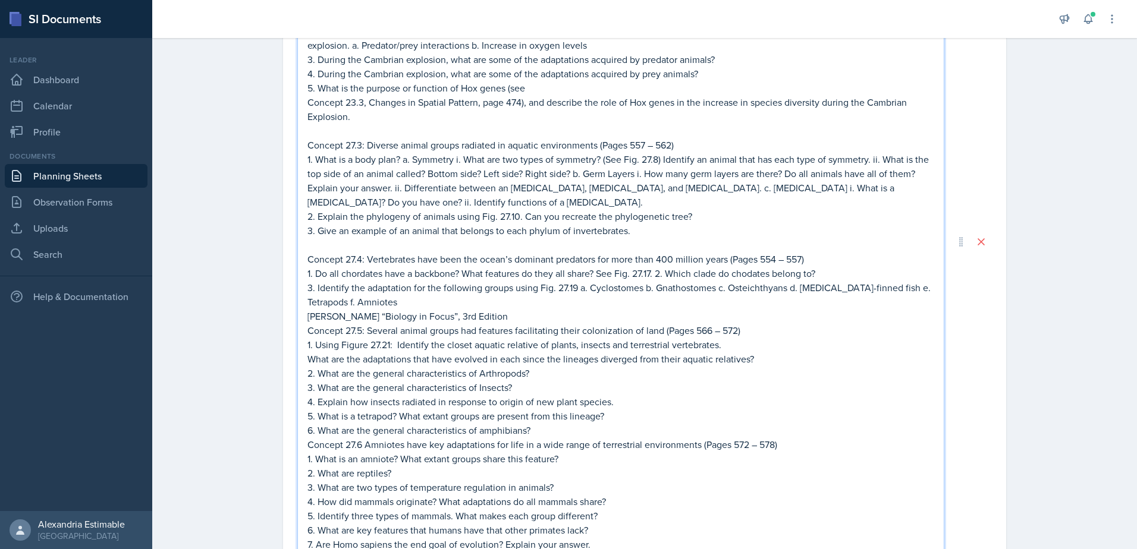
click at [480, 316] on p "[PERSON_NAME] “Biology in Focus”, 3rd Edition" at bounding box center [620, 316] width 627 height 14
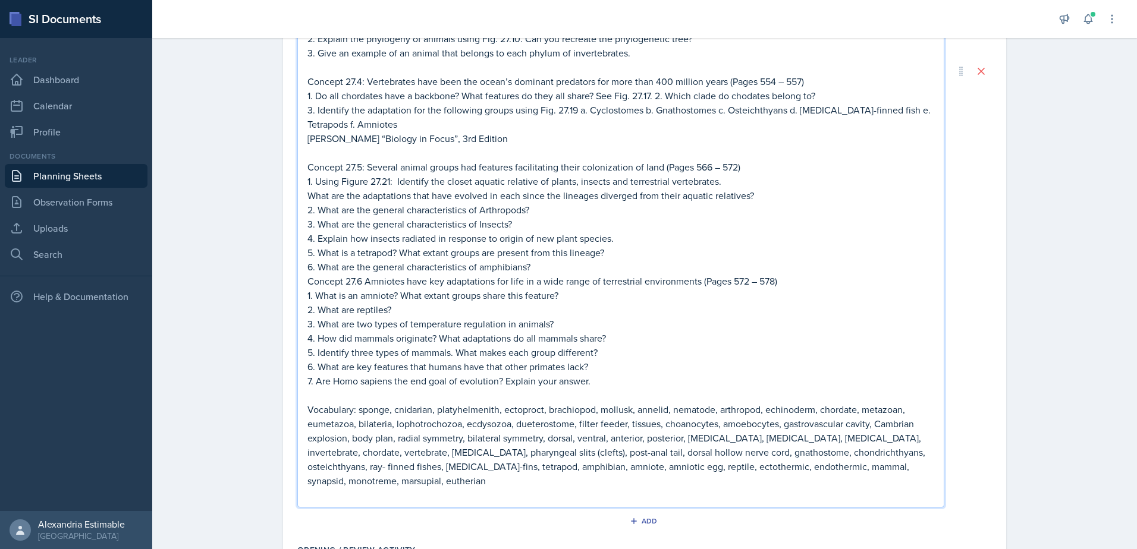
scroll to position [555, 0]
click at [542, 269] on p "6. What are the general characteristics of amphibians?" at bounding box center [620, 266] width 627 height 14
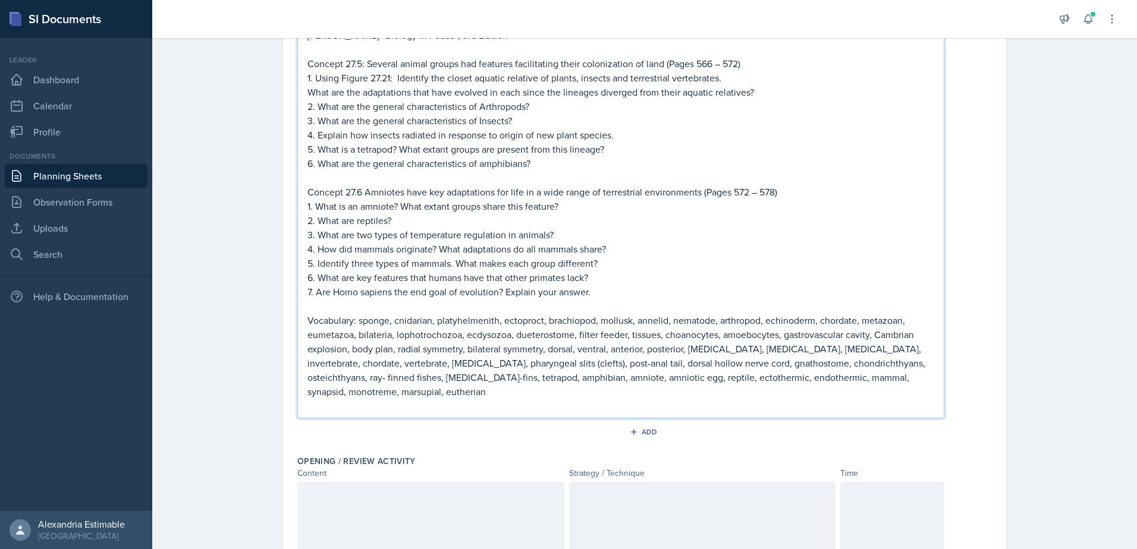
scroll to position [733, 0]
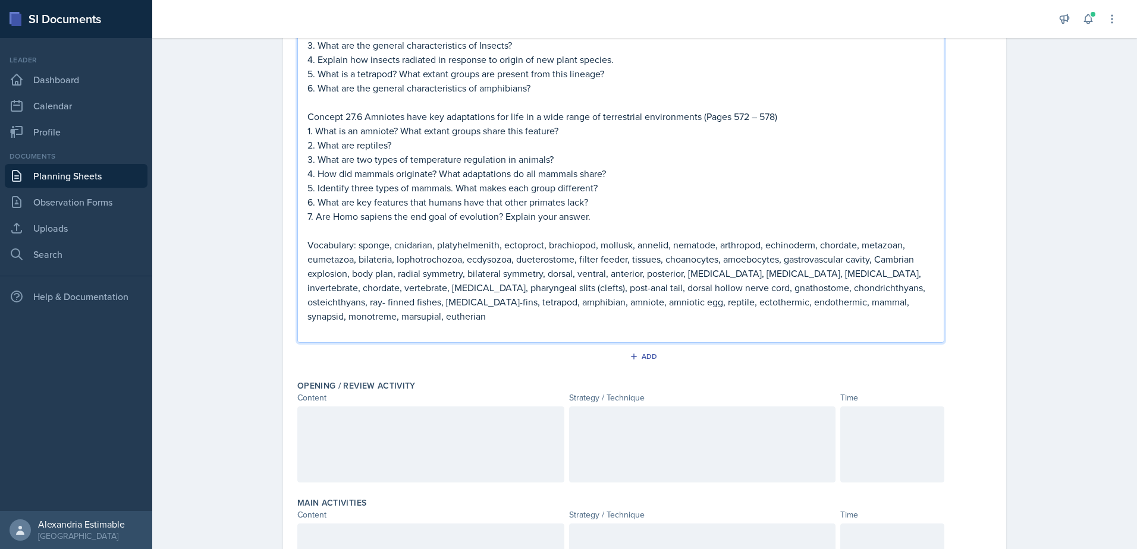
click at [382, 428] on div at bounding box center [430, 445] width 267 height 76
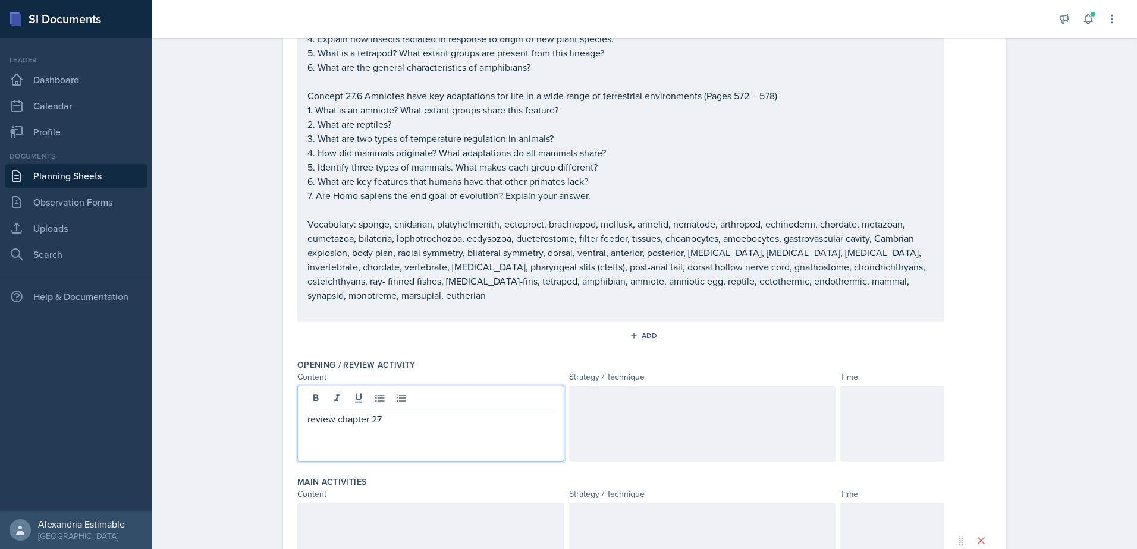
click at [583, 408] on div at bounding box center [702, 424] width 267 height 76
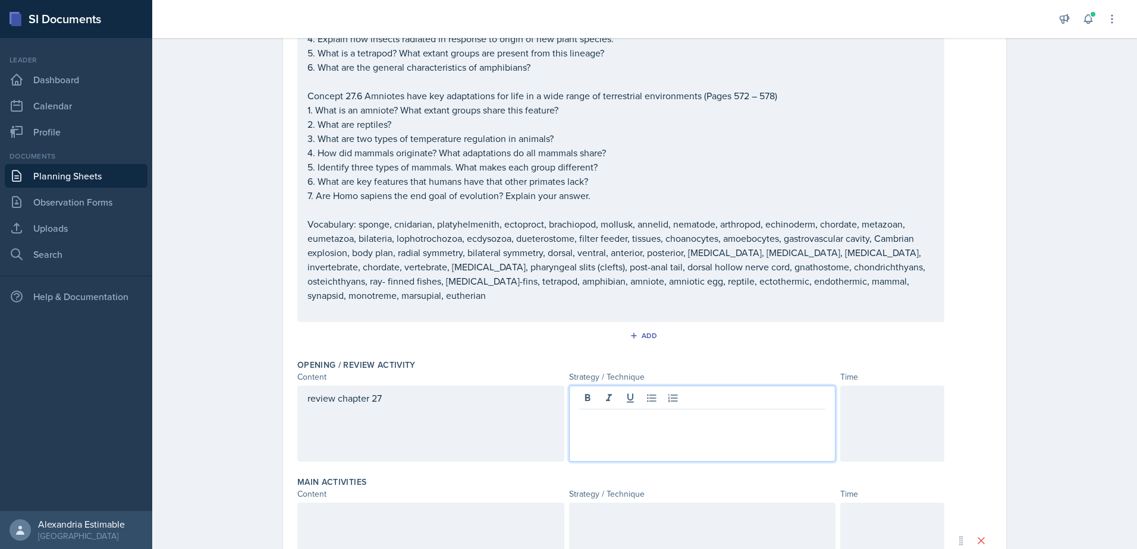
scroll to position [754, 0]
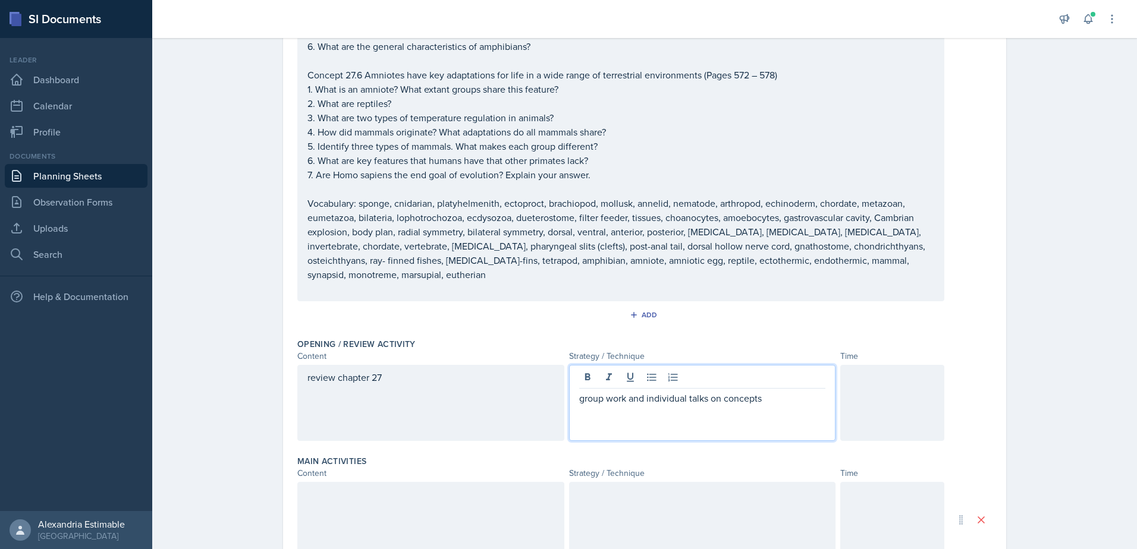
click at [908, 409] on div at bounding box center [892, 403] width 104 height 76
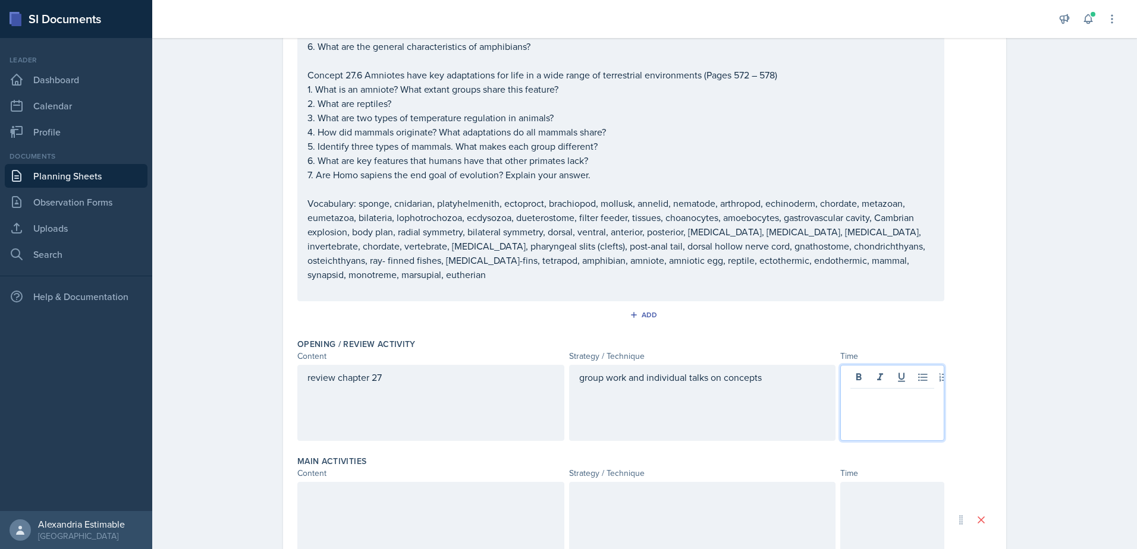
scroll to position [775, 0]
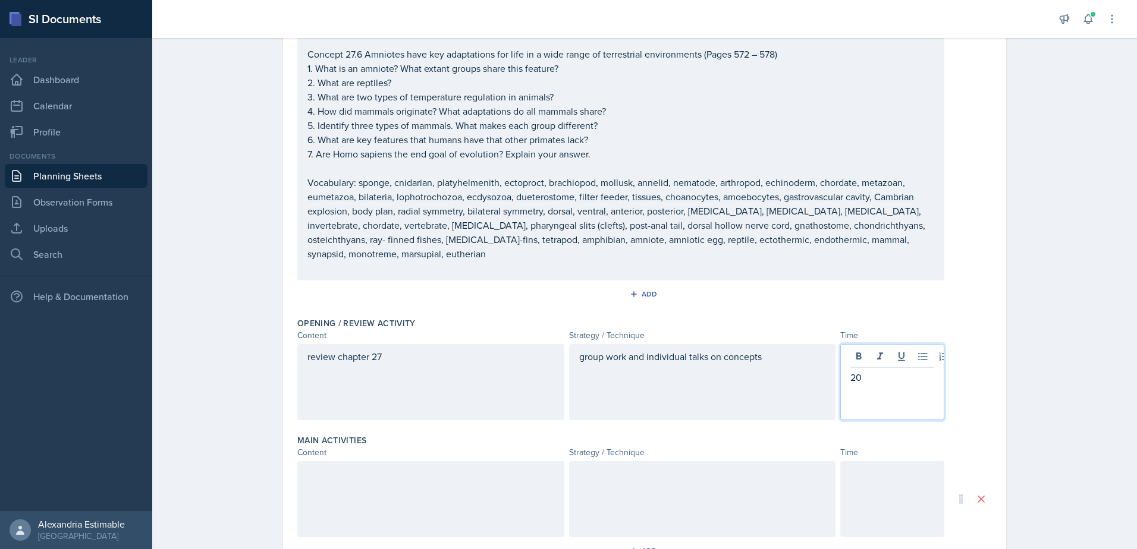
click at [883, 470] on div at bounding box center [892, 499] width 104 height 76
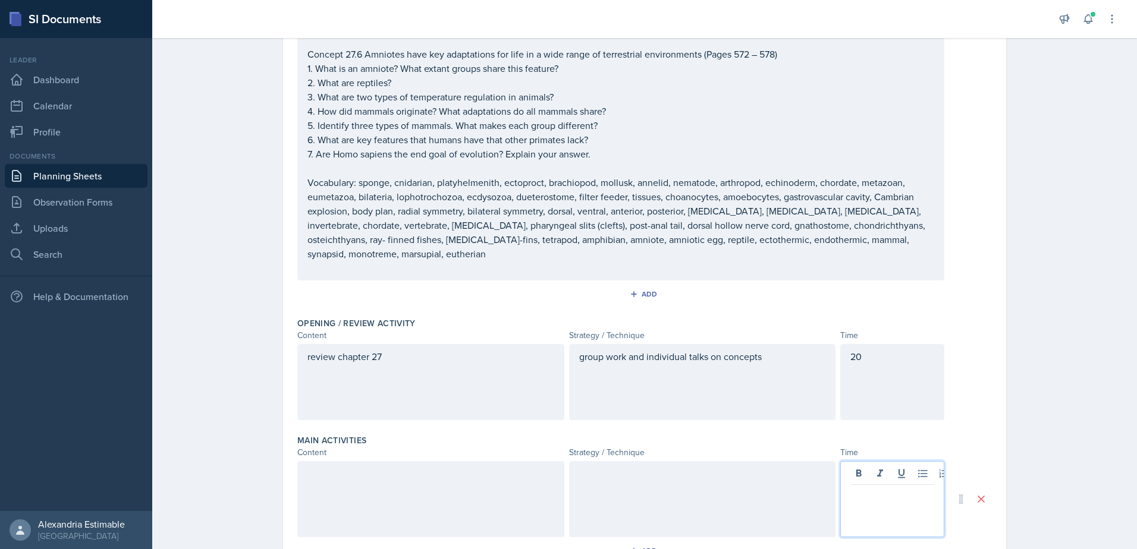
scroll to position [796, 0]
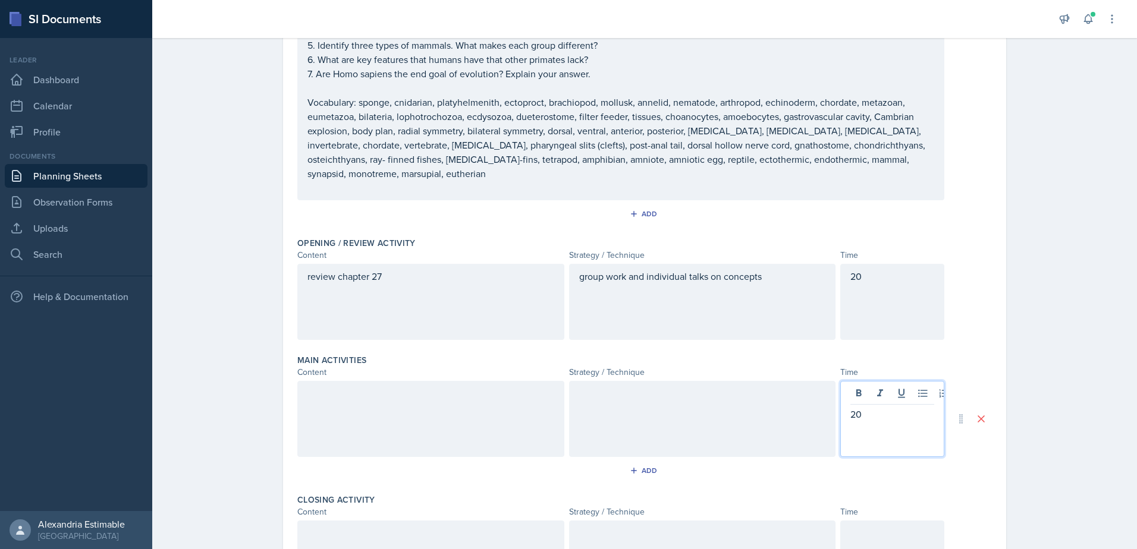
click at [894, 526] on p at bounding box center [892, 533] width 84 height 14
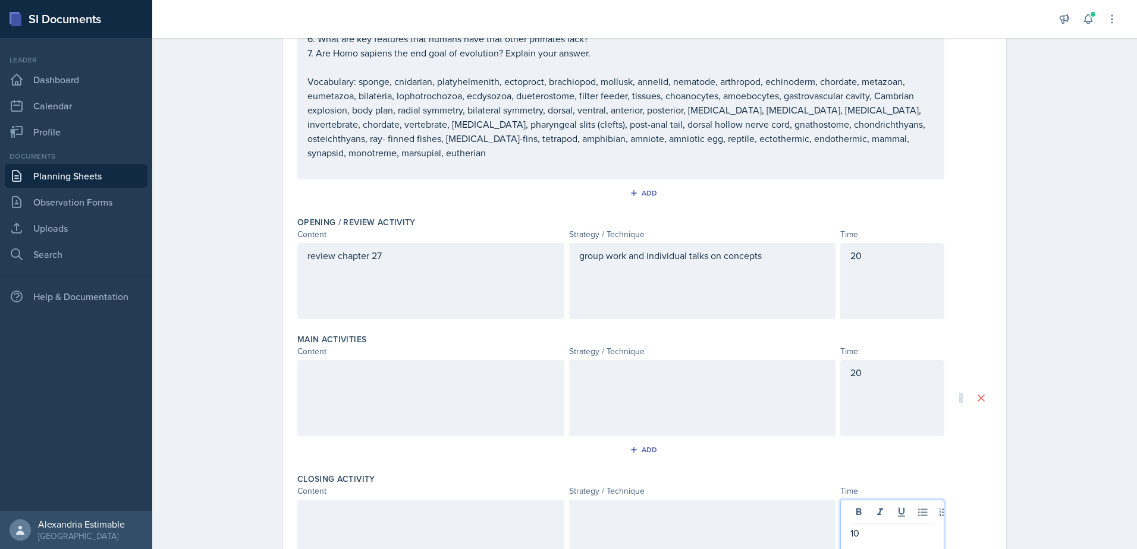
click at [690, 517] on div at bounding box center [702, 538] width 267 height 76
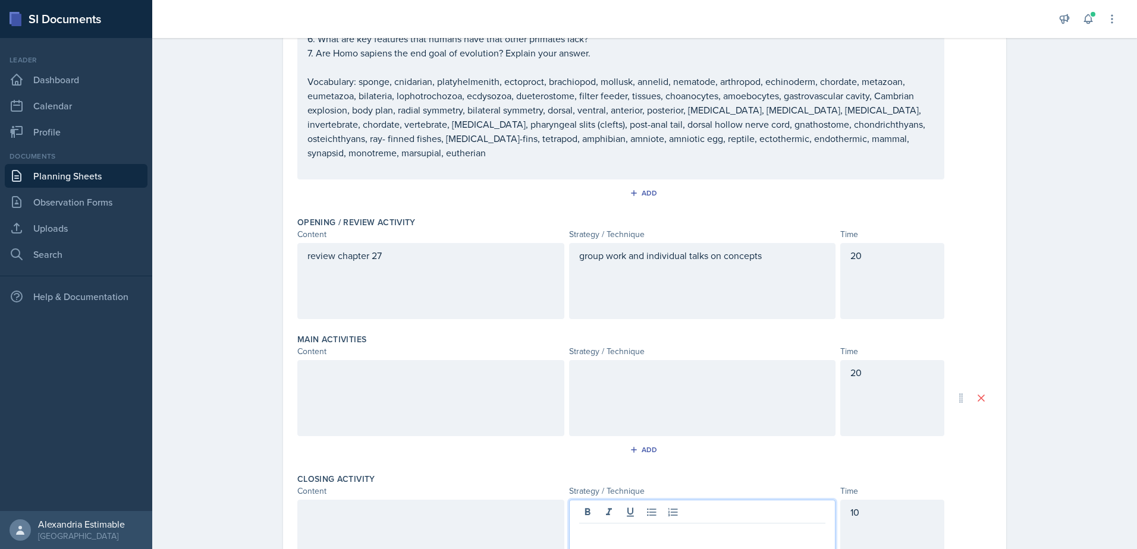
scroll to position [897, 0]
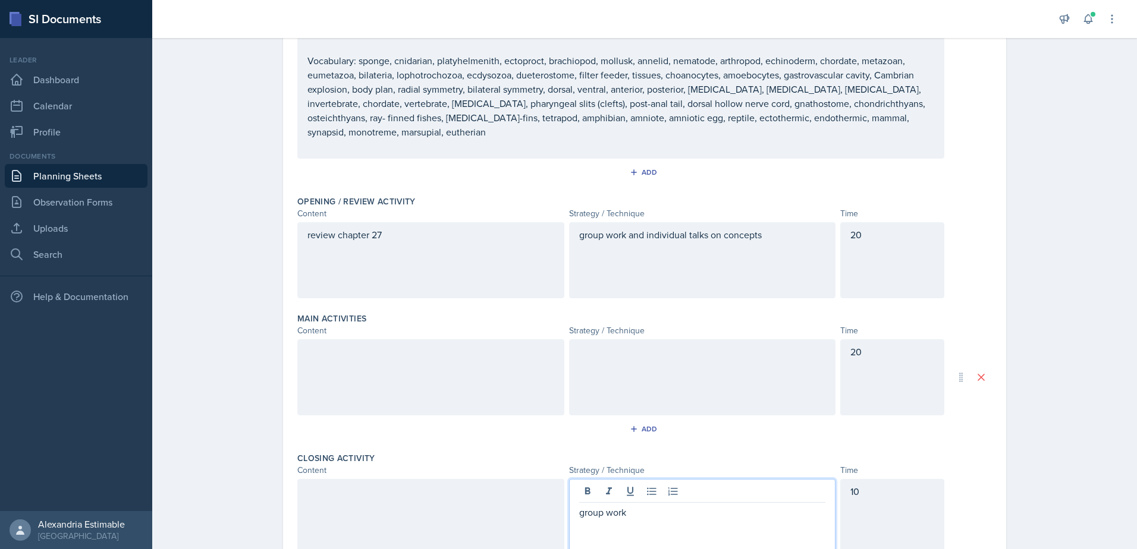
click at [474, 508] on div at bounding box center [430, 517] width 267 height 76
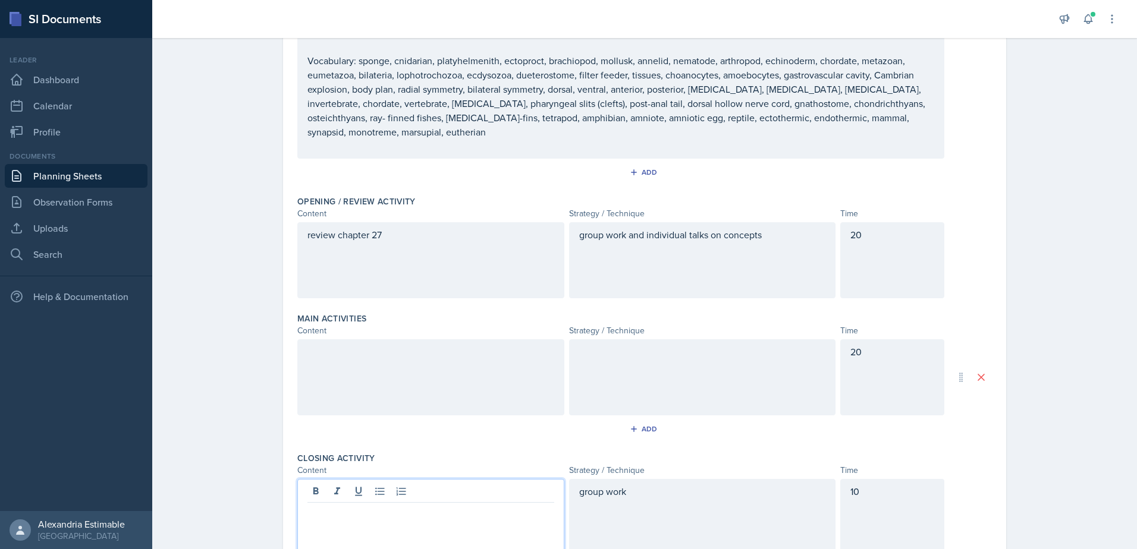
scroll to position [917, 0]
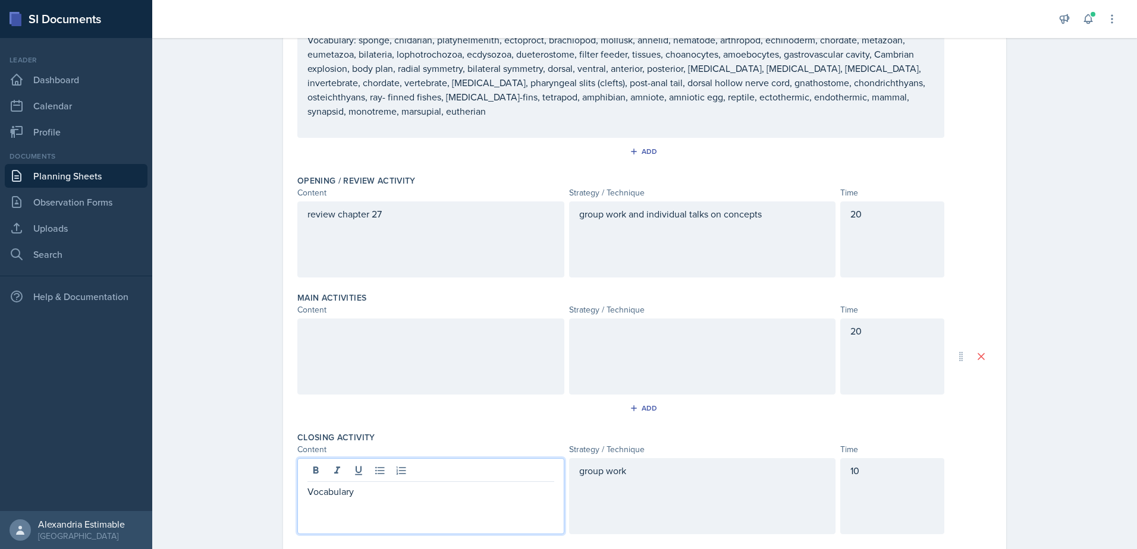
click at [322, 319] on div at bounding box center [430, 357] width 267 height 76
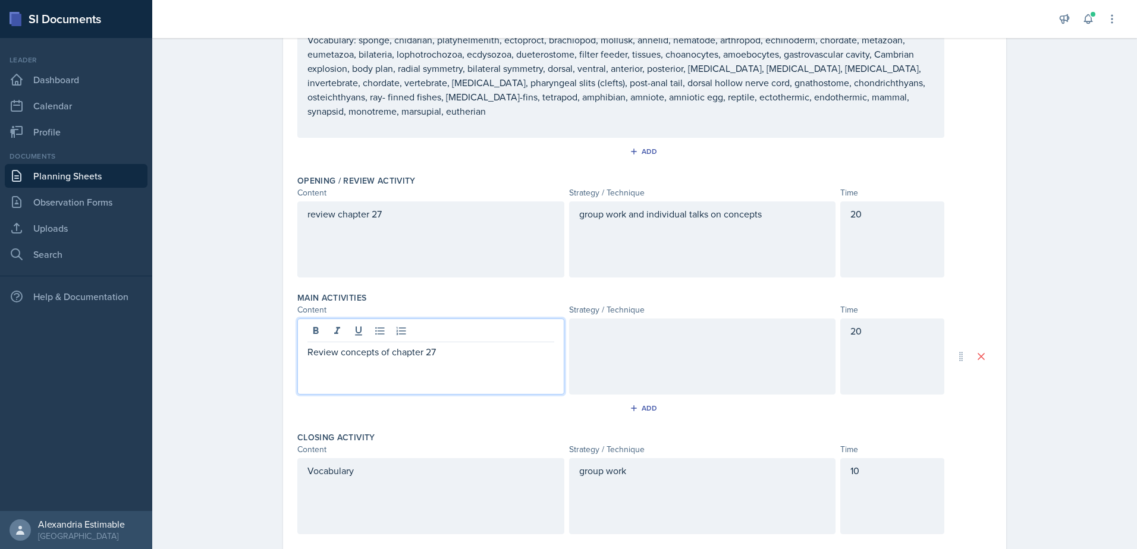
click at [303, 202] on div "review chapter 27" at bounding box center [430, 240] width 267 height 76
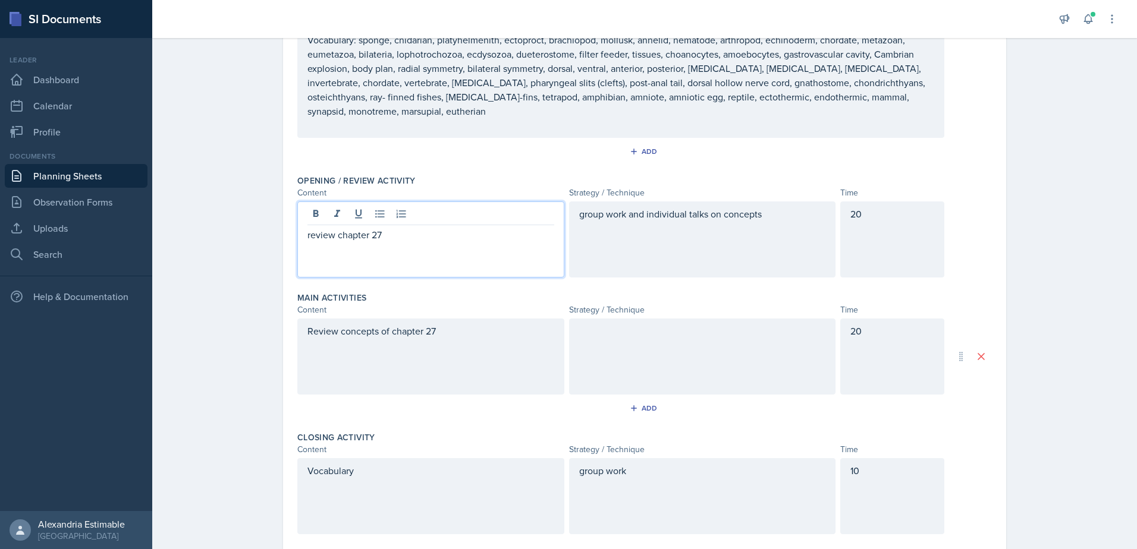
scroll to position [938, 0]
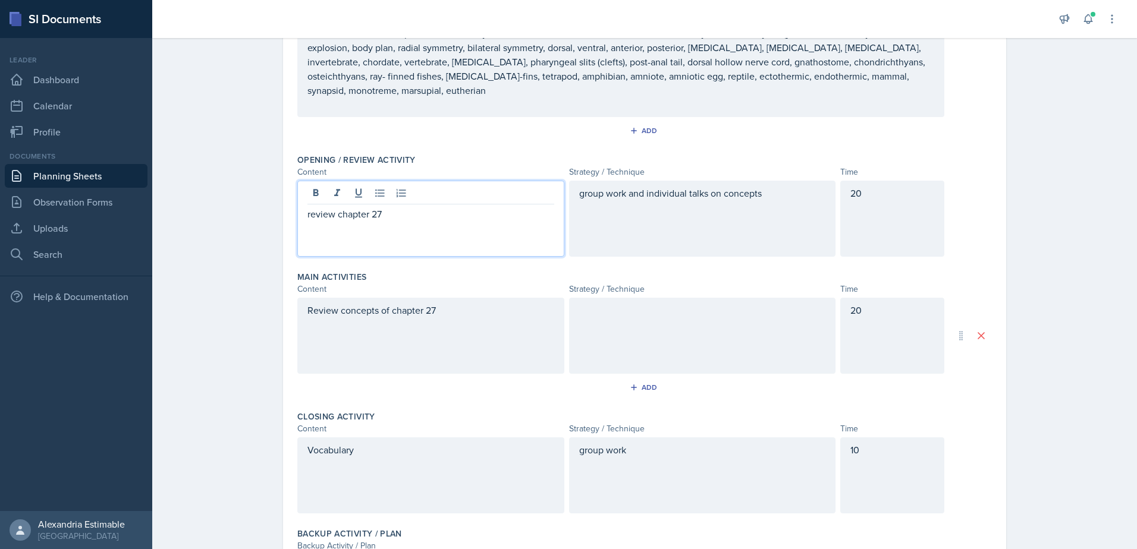
click at [307, 207] on p "review chapter 27" at bounding box center [430, 214] width 247 height 14
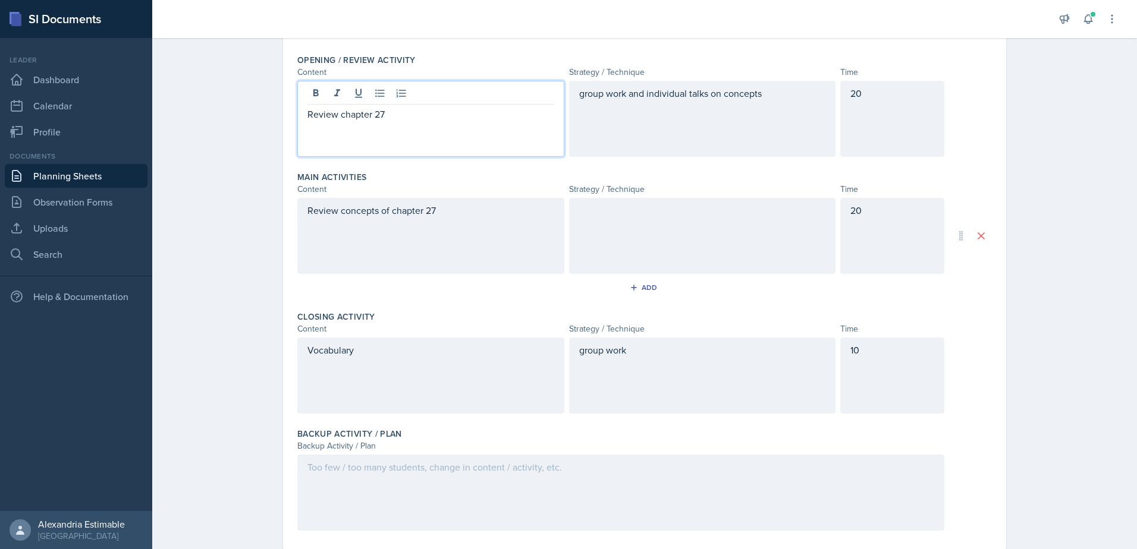
scroll to position [1053, 0]
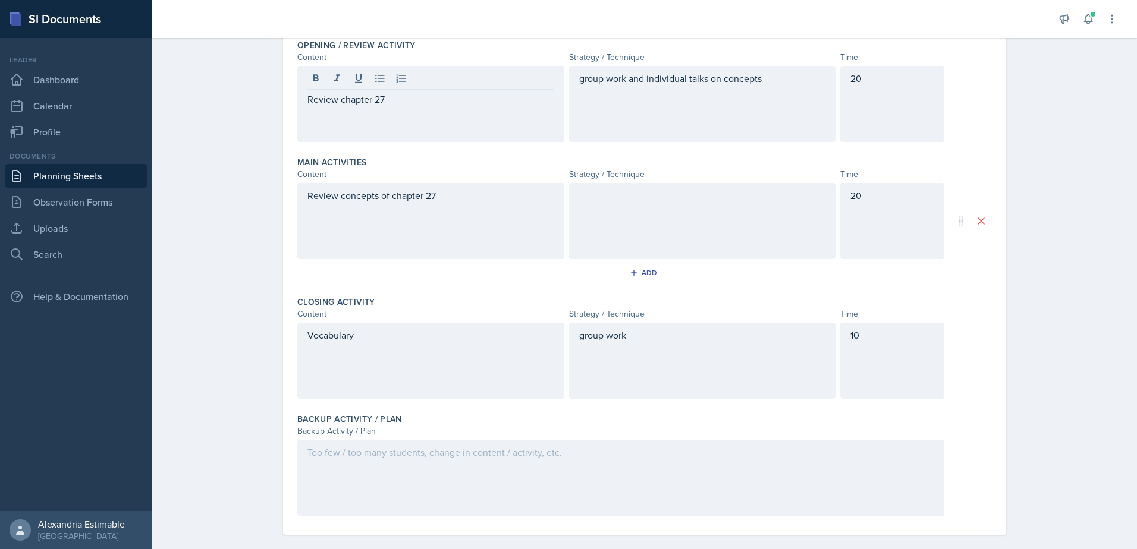
click at [392, 468] on div at bounding box center [620, 478] width 647 height 76
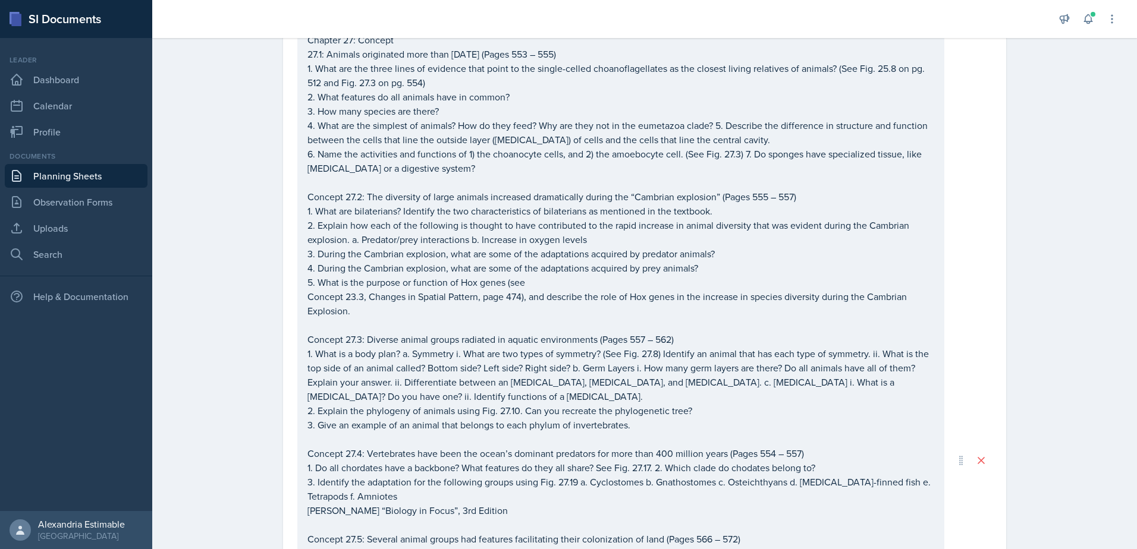
scroll to position [0, 0]
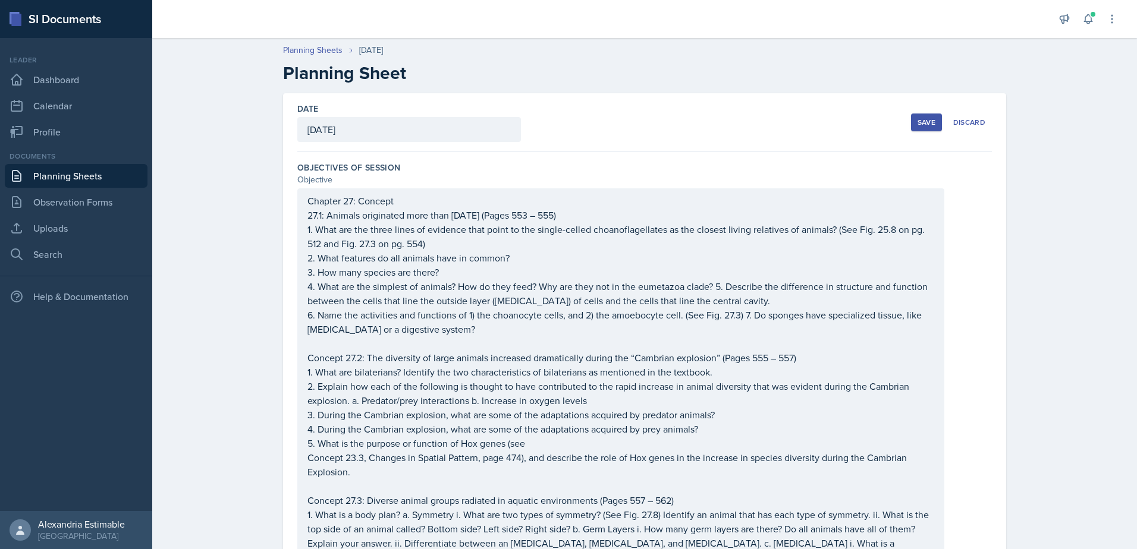
click at [924, 122] on div "Save" at bounding box center [926, 123] width 18 height 10
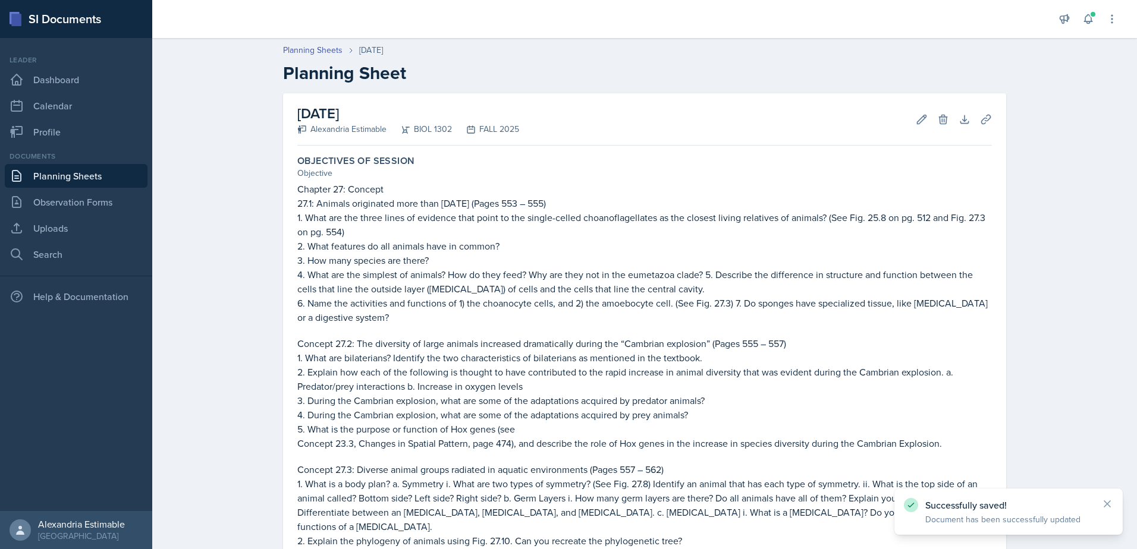
click at [80, 177] on link "Planning Sheets" at bounding box center [76, 176] width 143 height 24
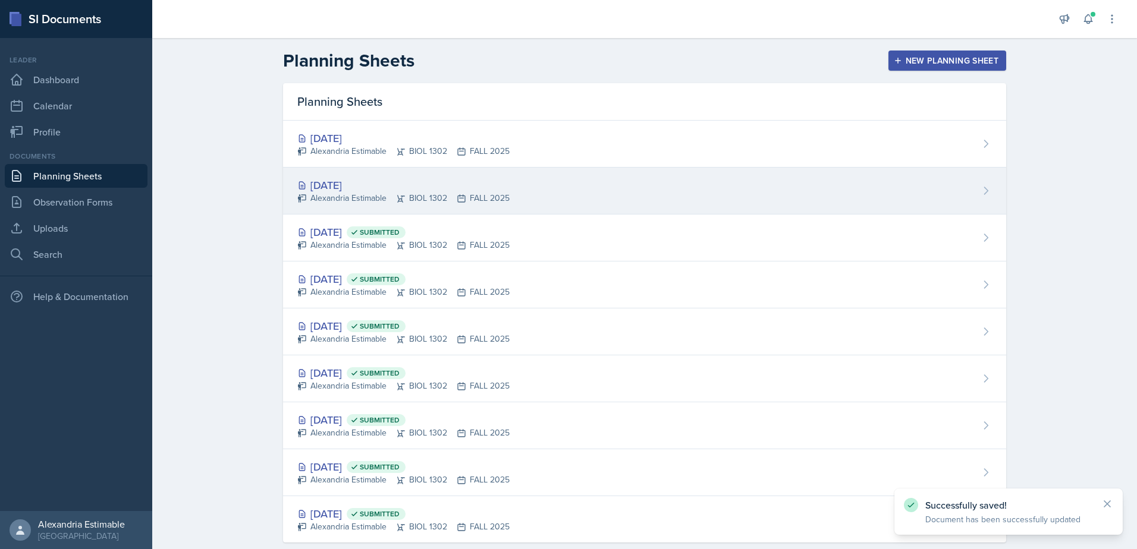
click at [361, 194] on div "Alexandria Estimable BIOL 1302 FALL 2025" at bounding box center [403, 198] width 212 height 12
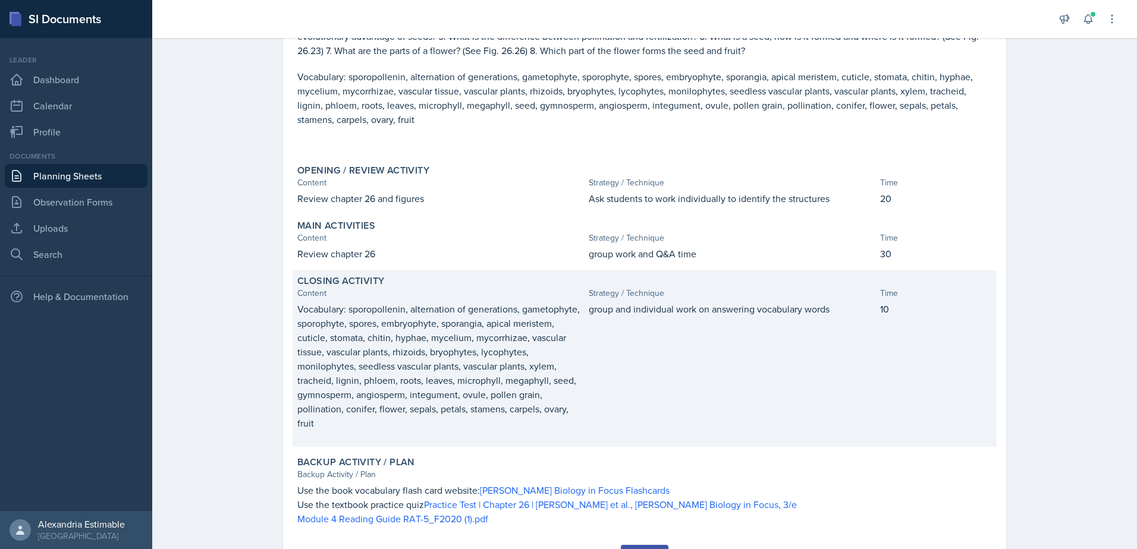
scroll to position [419, 0]
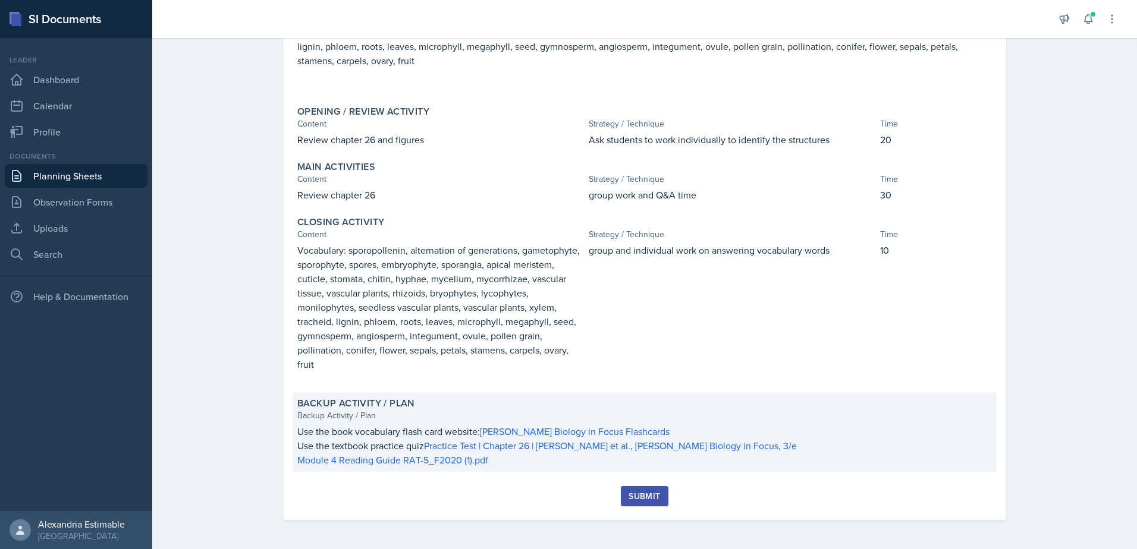
click at [501, 463] on p "Module 4 Reading Guide RAT-5_F2020 (1).pdf" at bounding box center [644, 460] width 694 height 14
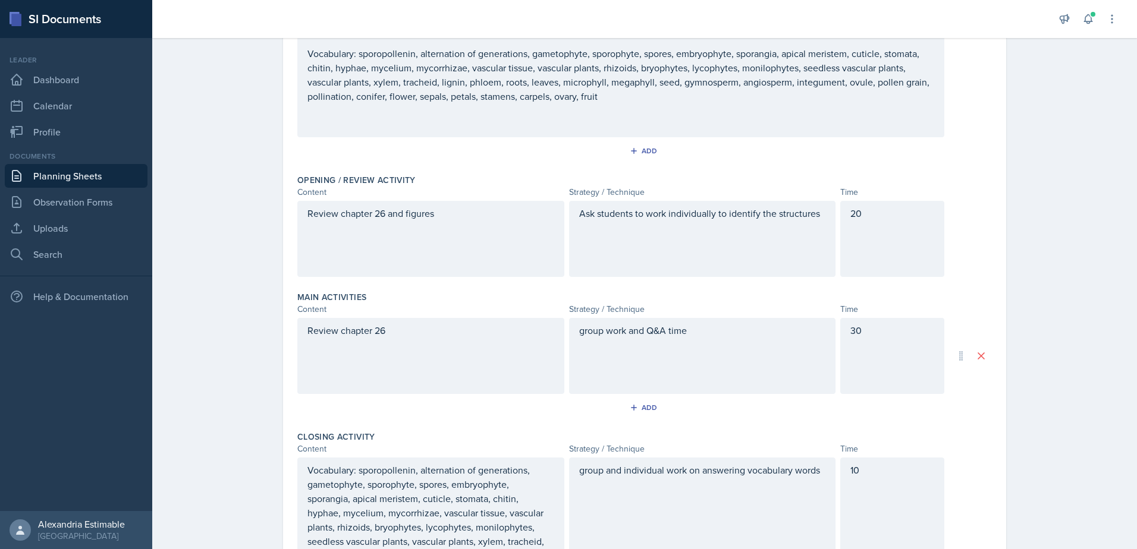
scroll to position [659, 0]
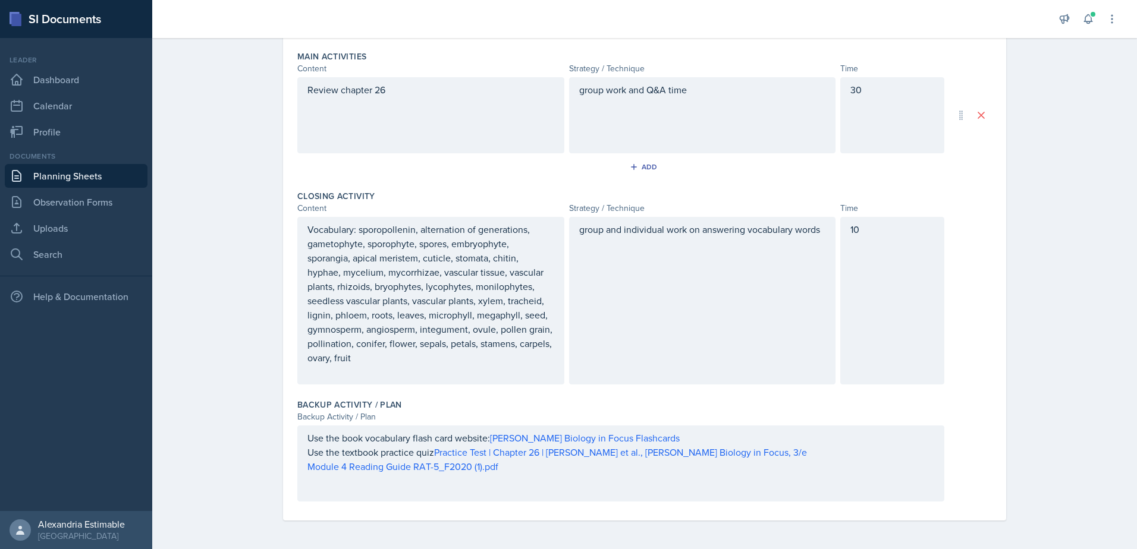
drag, startPoint x: 301, startPoint y: 437, endPoint x: 528, endPoint y: 476, distance: 230.5
click at [528, 476] on div "Use the book vocabulary flash card website: [PERSON_NAME] Biology in Focus Flas…" at bounding box center [620, 464] width 647 height 76
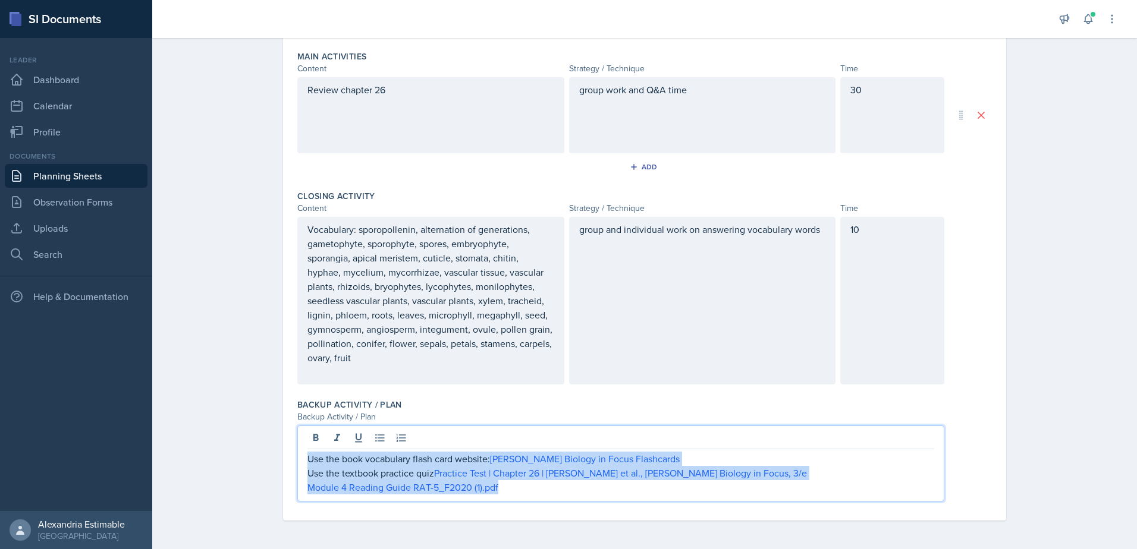
drag, startPoint x: 511, startPoint y: 494, endPoint x: 297, endPoint y: 457, distance: 217.8
click at [297, 458] on div "Use the book vocabulary flash card website: [PERSON_NAME] Biology in Focus Flas…" at bounding box center [620, 464] width 647 height 76
copy div "Use the book vocabulary flash card website: [PERSON_NAME] Biology in Focus Flas…"
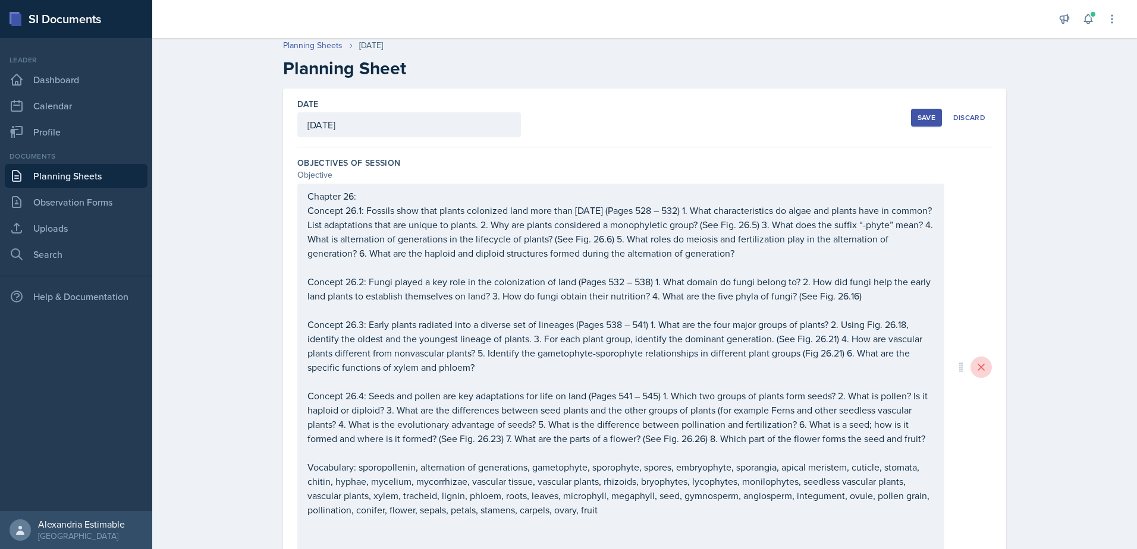
scroll to position [0, 0]
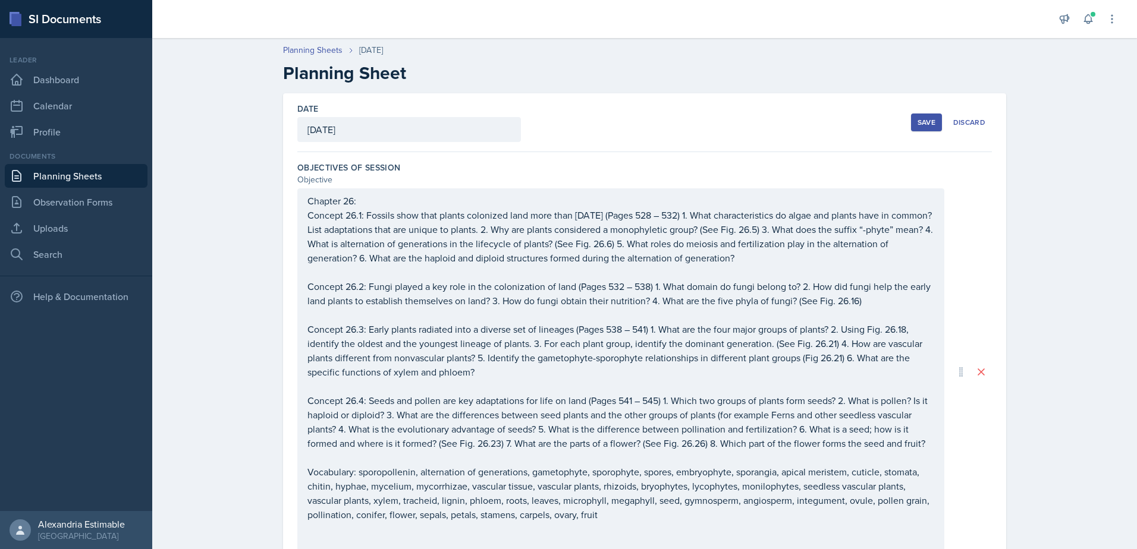
click at [923, 129] on button "Save" at bounding box center [926, 123] width 31 height 18
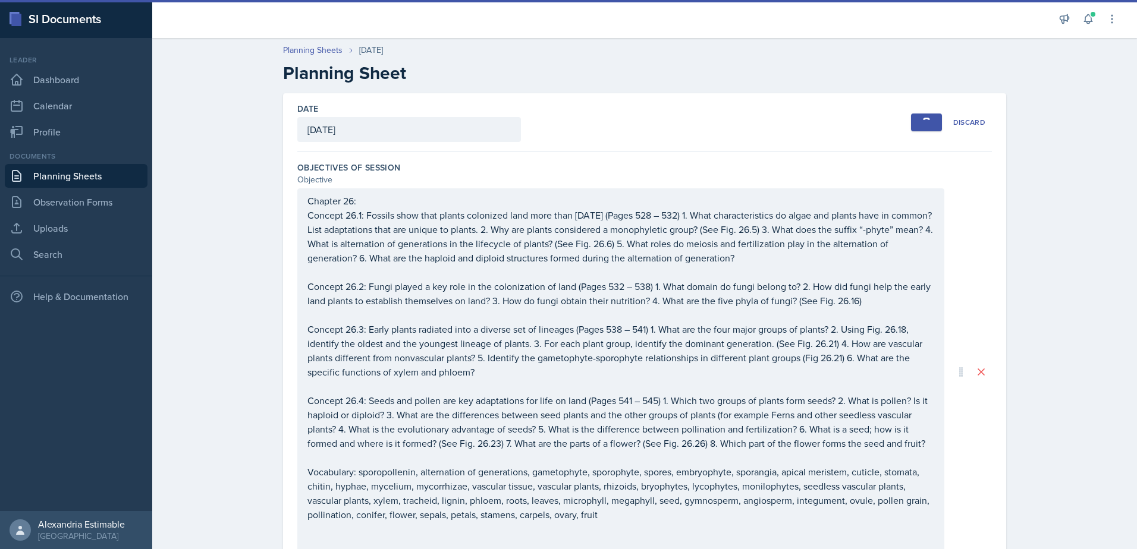
click at [86, 177] on link "Planning Sheets" at bounding box center [76, 176] width 143 height 24
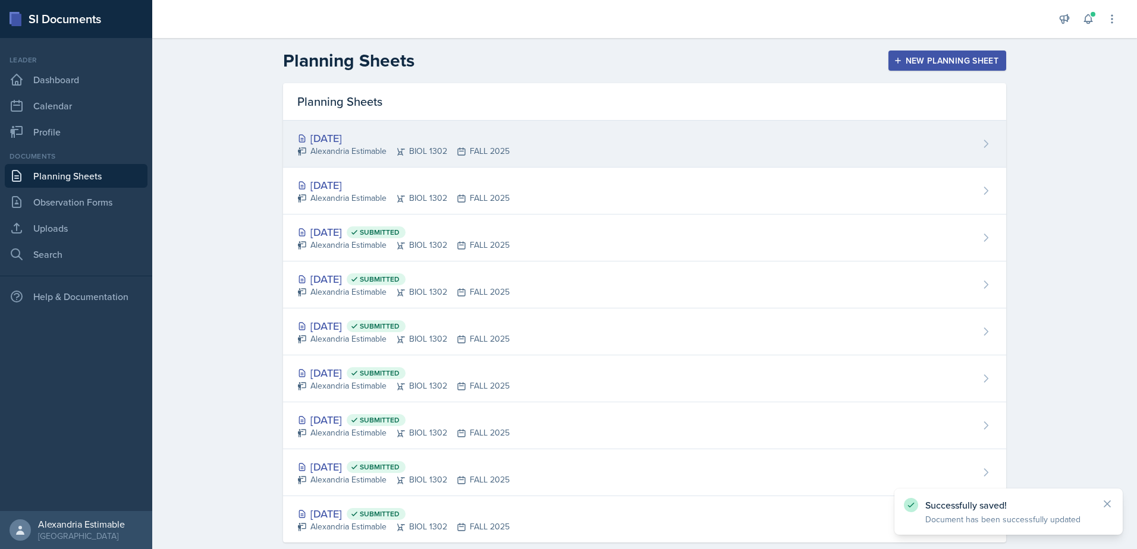
click at [383, 155] on div "Alexandria Estimable BIOL 1302 FALL 2025" at bounding box center [403, 151] width 212 height 12
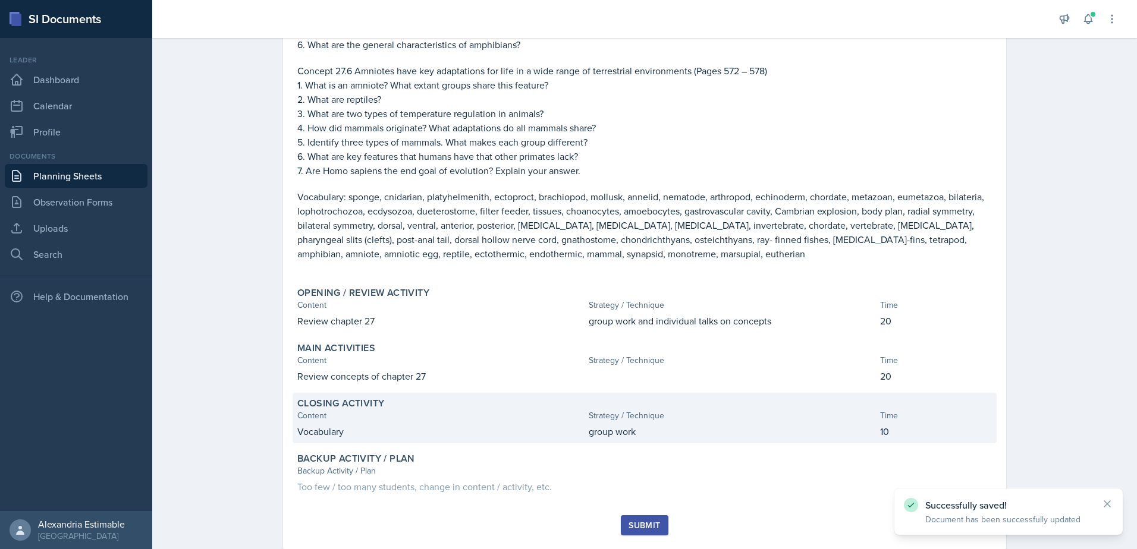
scroll to position [721, 0]
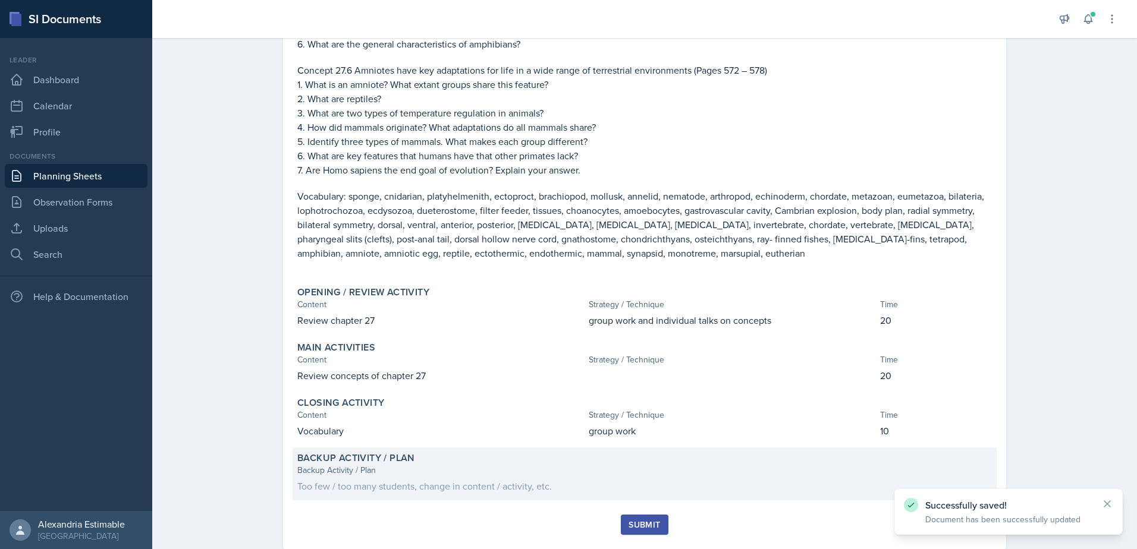
click at [394, 464] on div "Backup Activity / Plan Too few / too many students, change in content / activit…" at bounding box center [644, 478] width 694 height 29
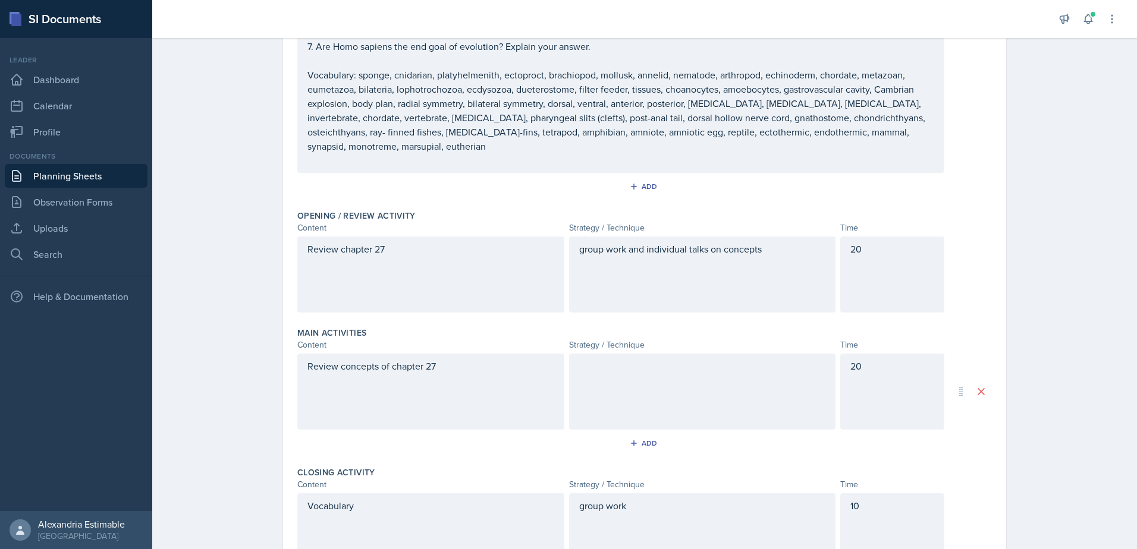
scroll to position [1053, 0]
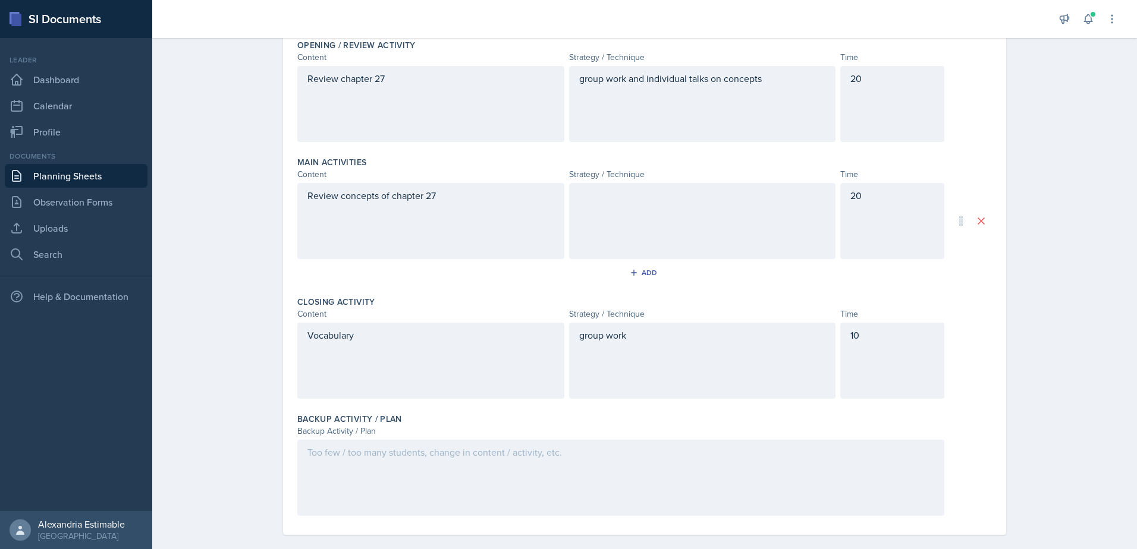
click at [404, 476] on div at bounding box center [620, 478] width 647 height 76
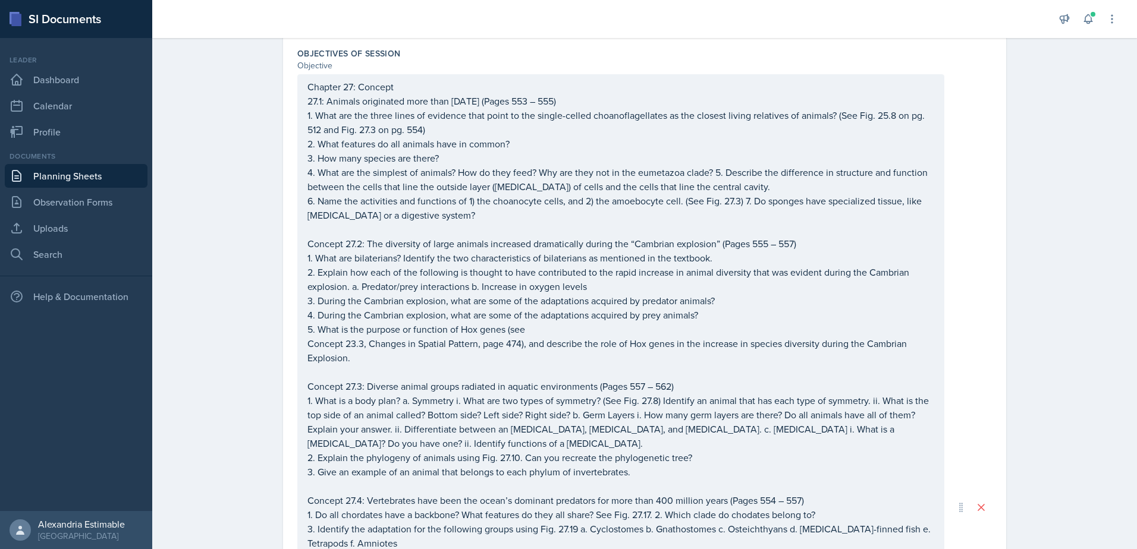
scroll to position [0, 0]
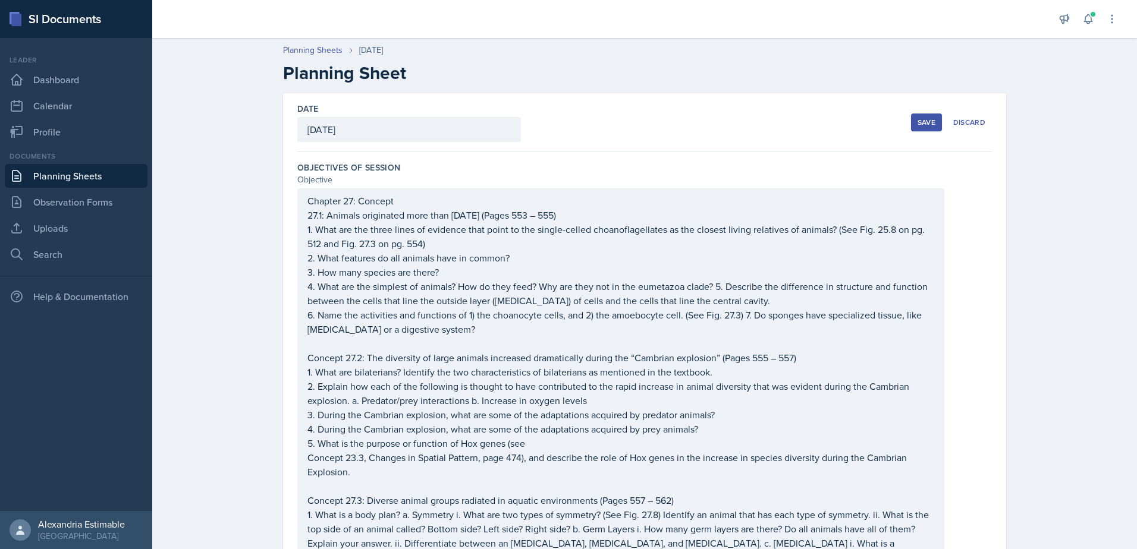
click at [926, 120] on div "Save" at bounding box center [926, 123] width 18 height 10
